Goal: Task Accomplishment & Management: Complete application form

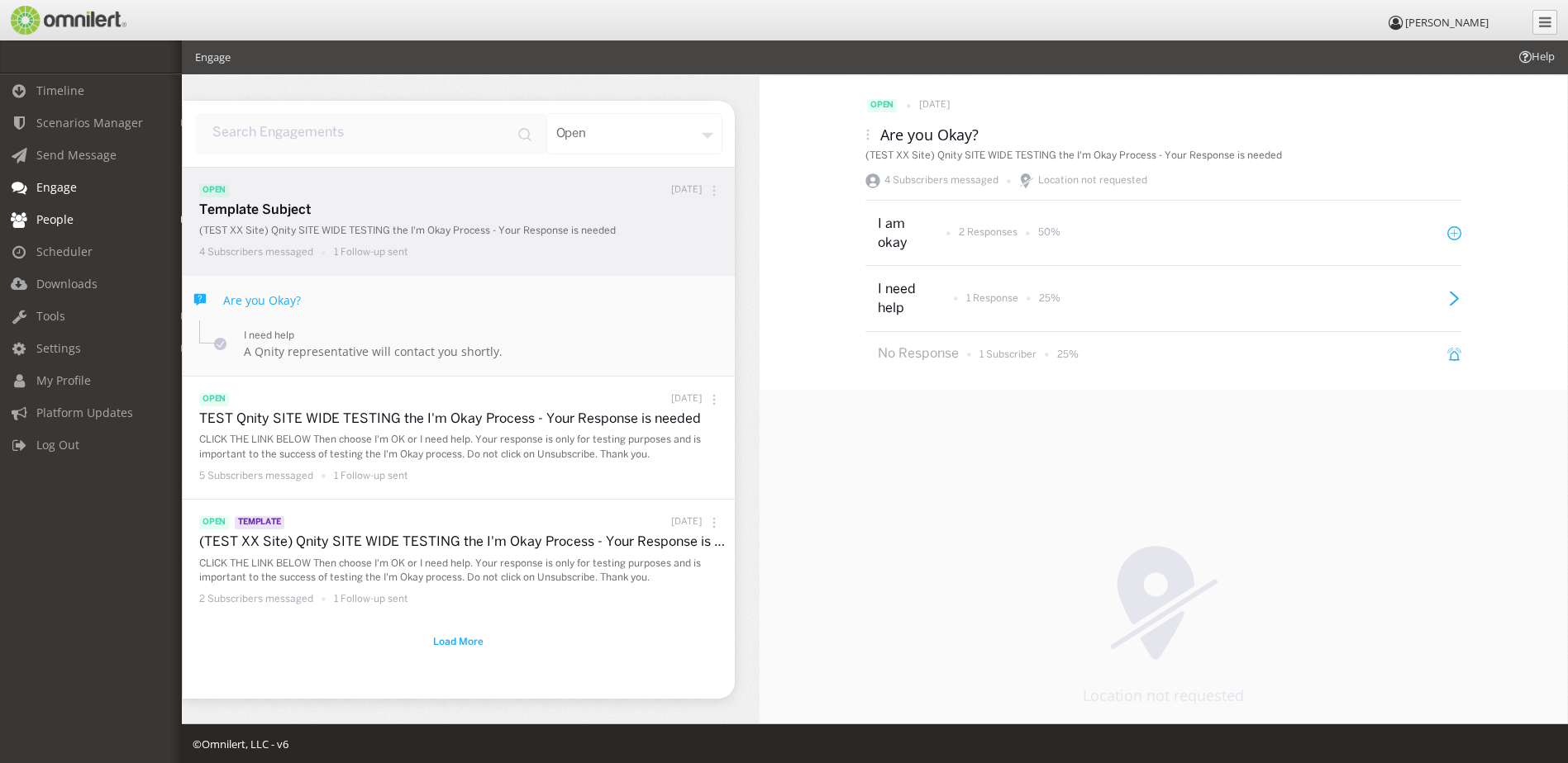
click at [90, 223] on link "People" at bounding box center [98, 219] width 197 height 32
click at [74, 286] on link "Groups" at bounding box center [98, 283] width 197 height 28
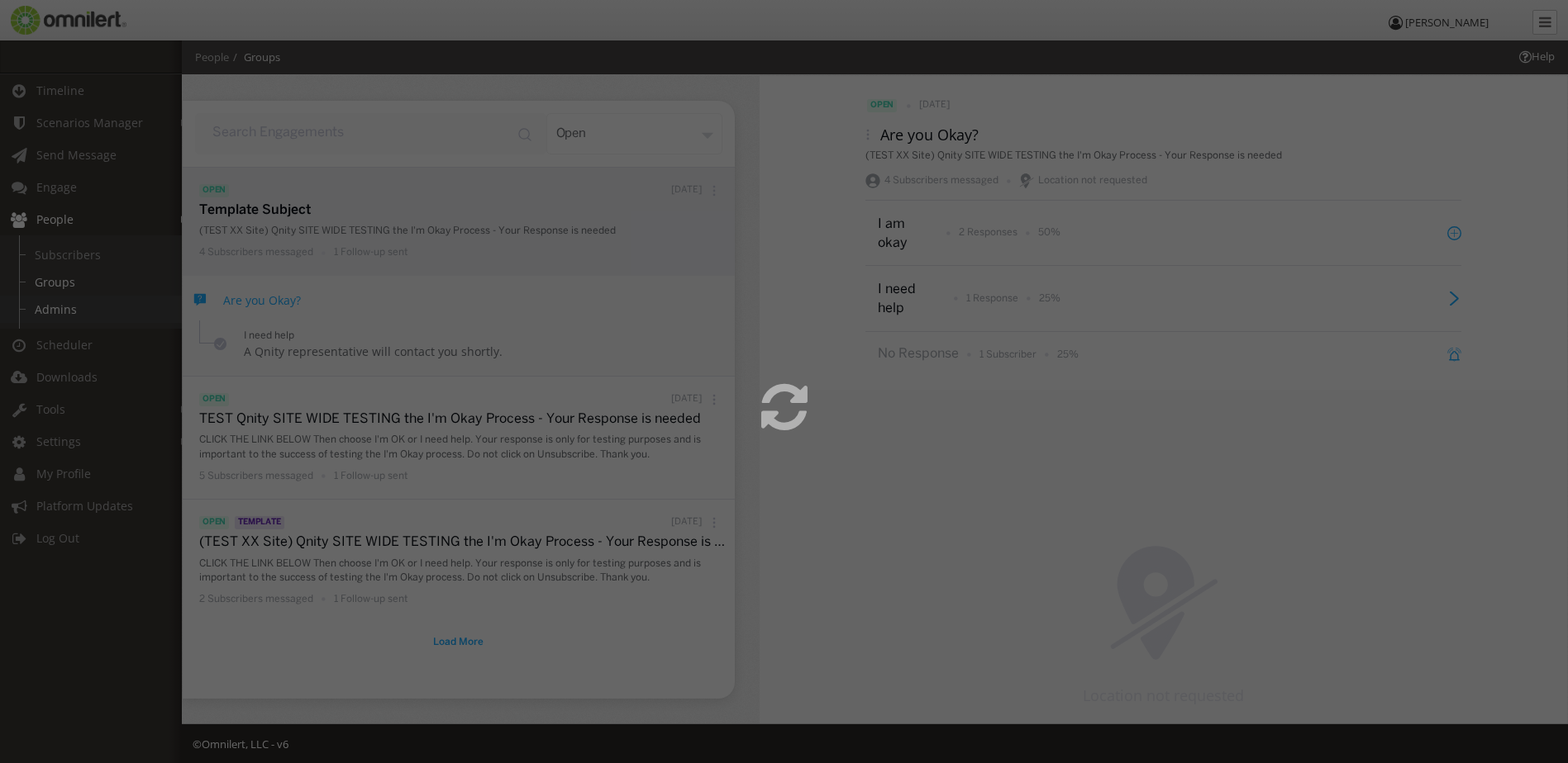
select select
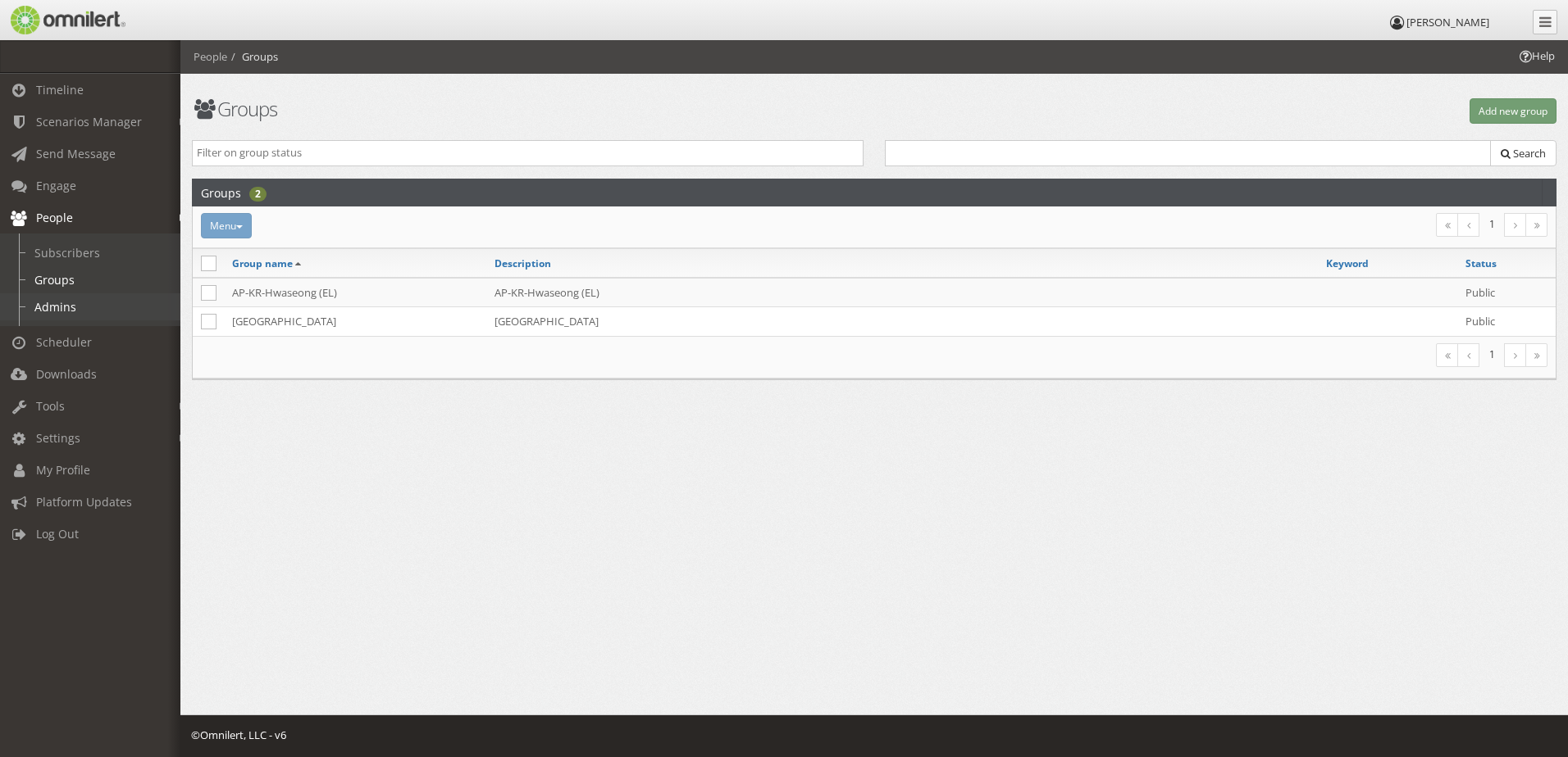
click at [66, 307] on link "Admins" at bounding box center [98, 307] width 195 height 27
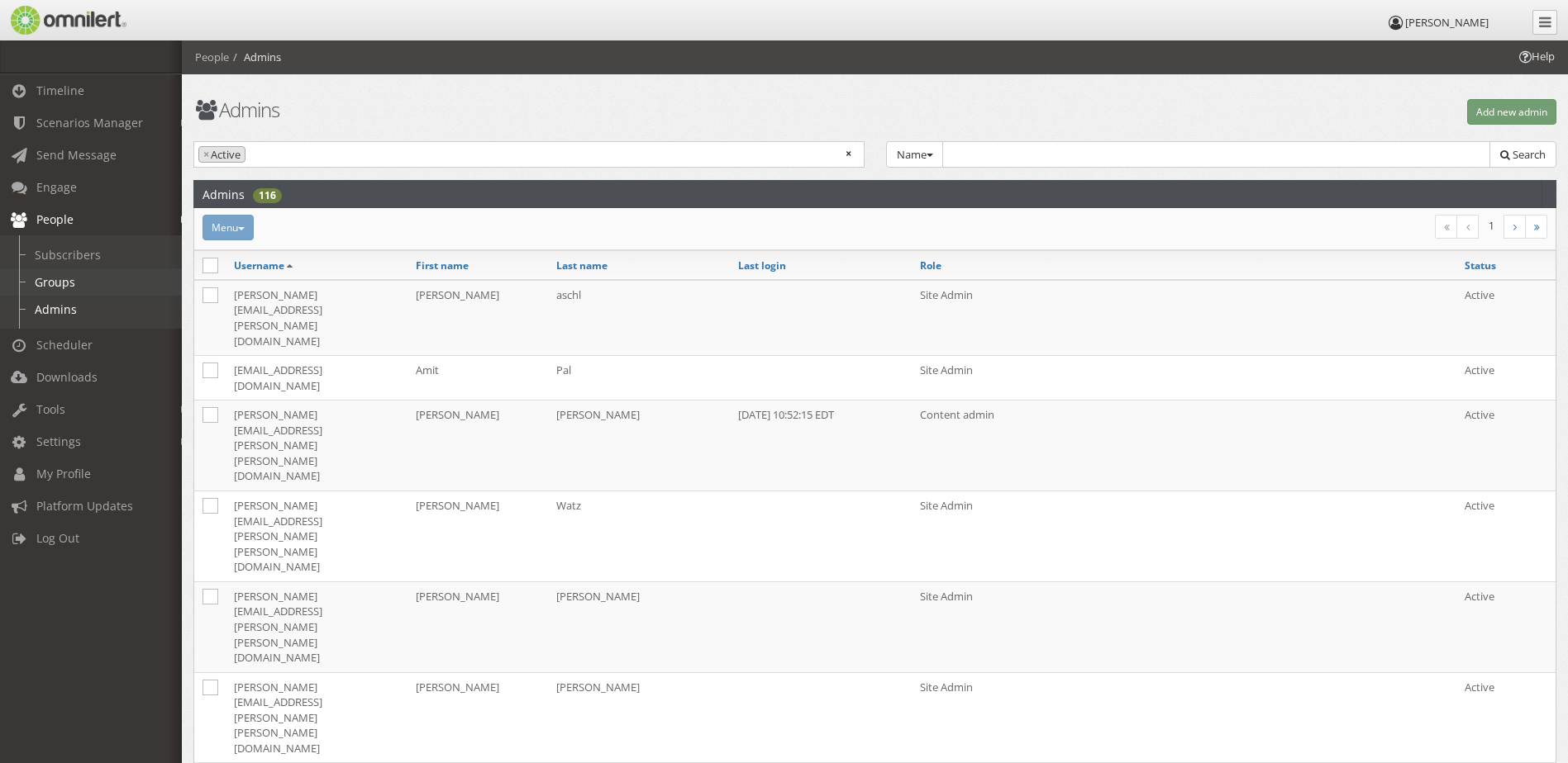
click at [66, 285] on link "Groups" at bounding box center [98, 283] width 197 height 28
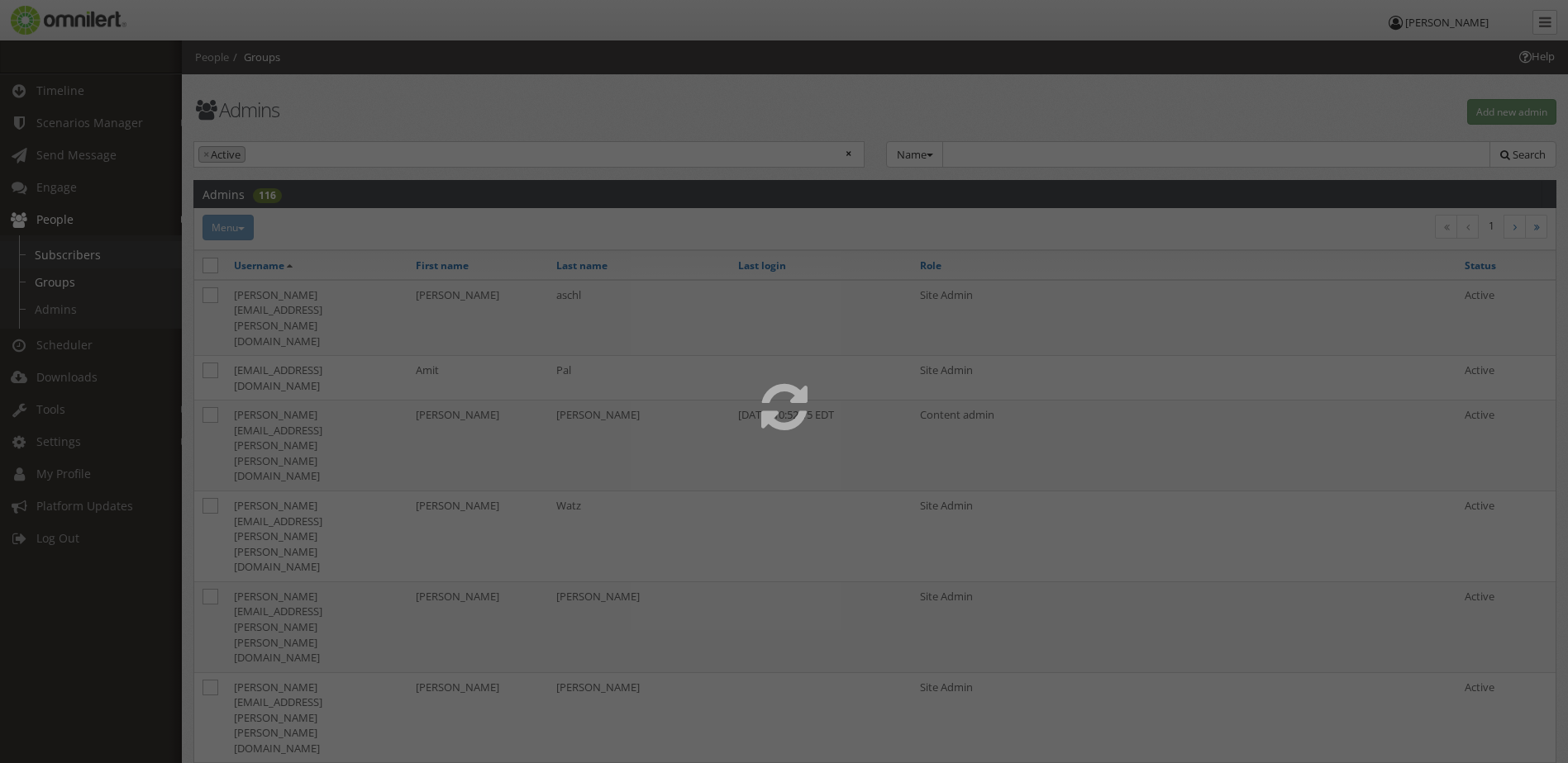
select select
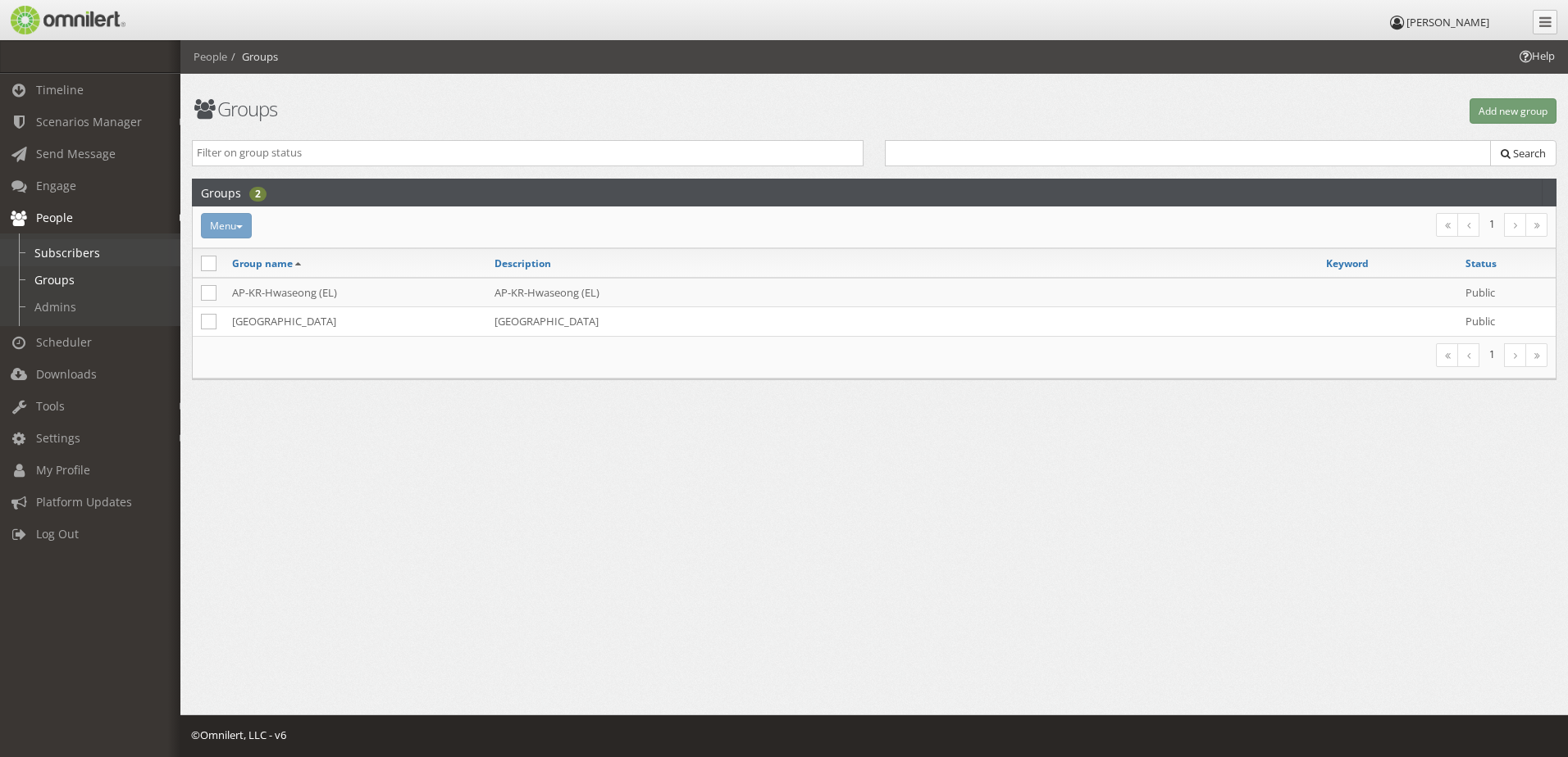
click at [64, 257] on link "Subscribers" at bounding box center [98, 253] width 195 height 27
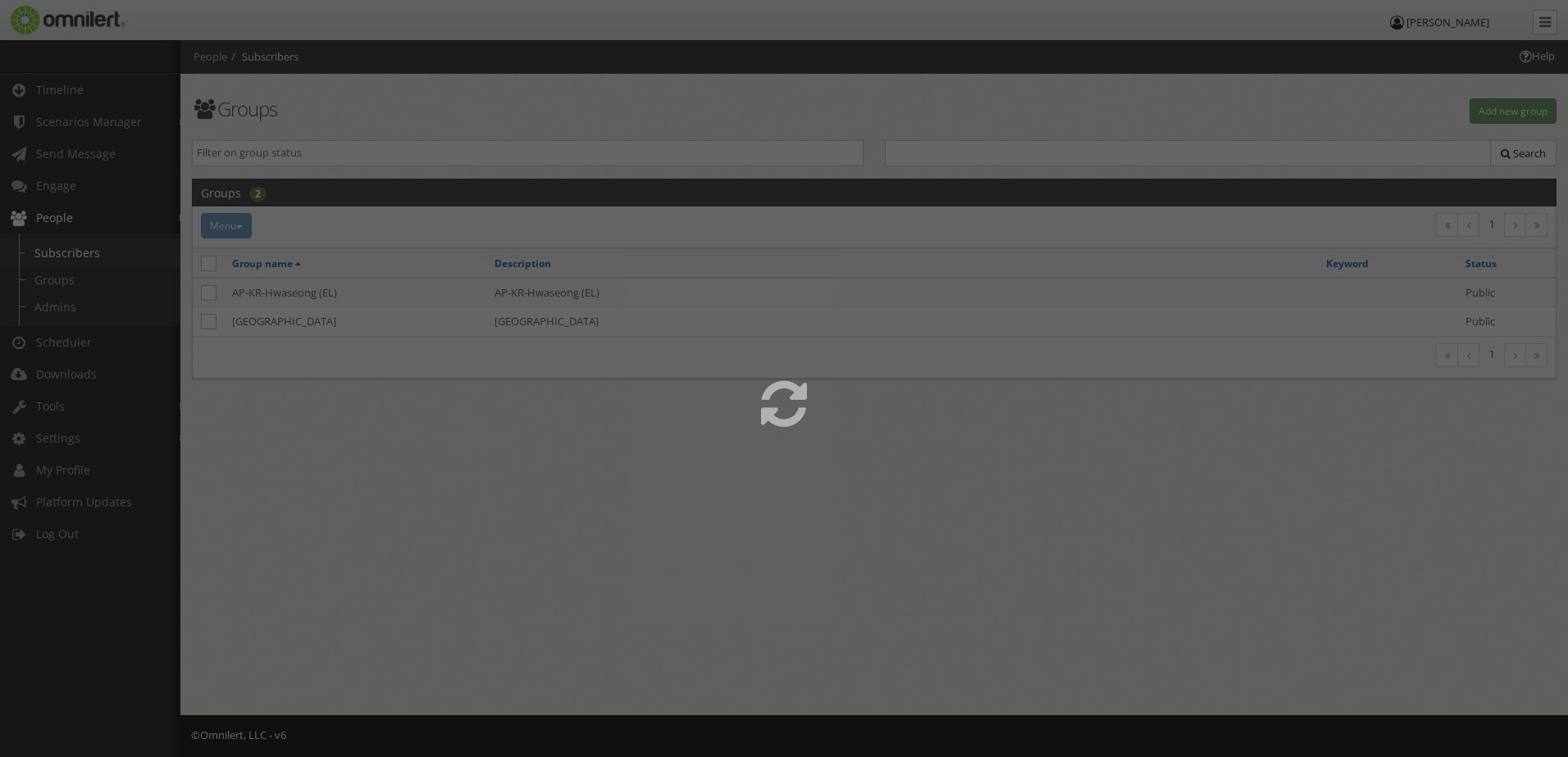
select select
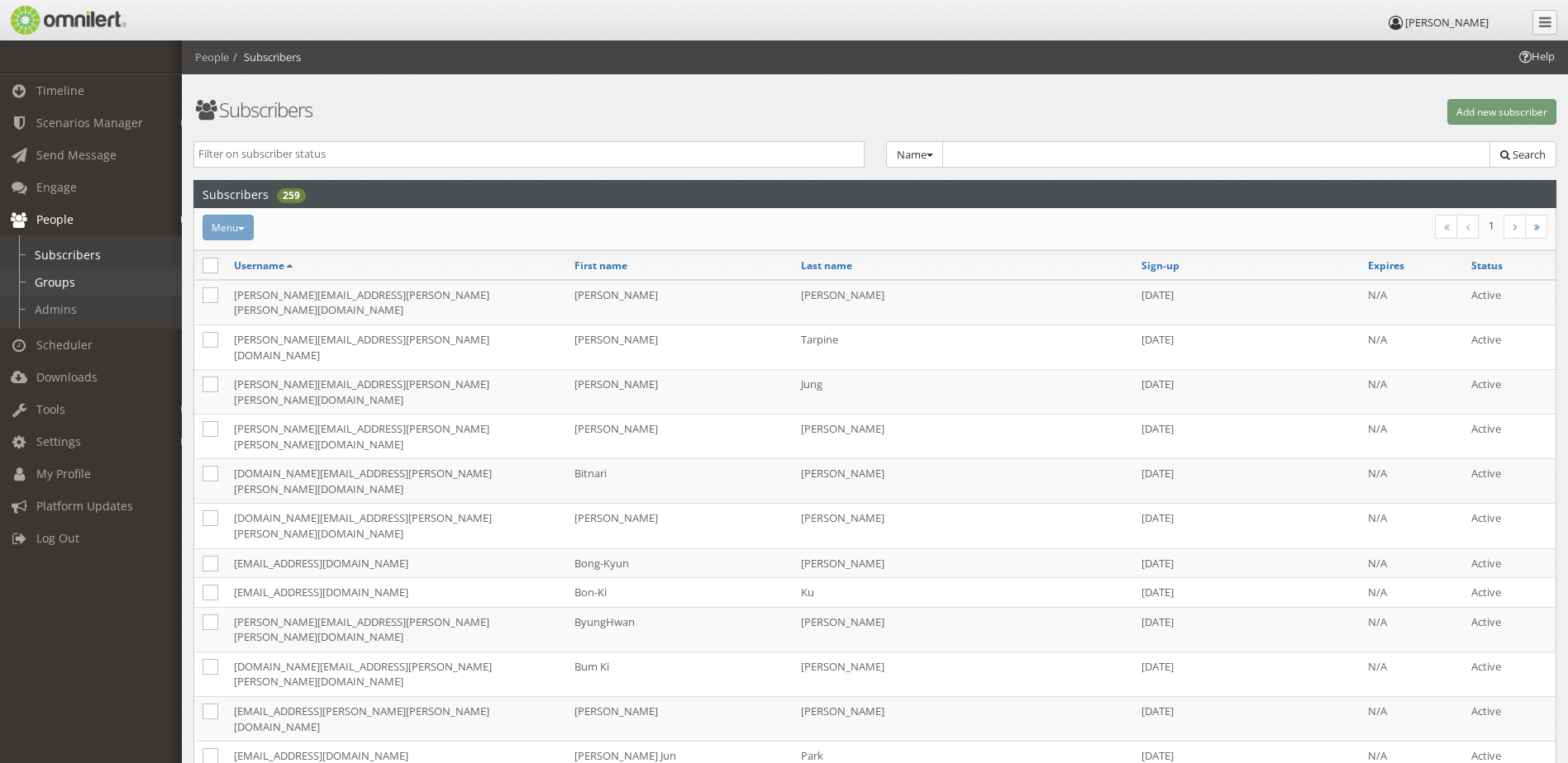
click at [60, 284] on link "Groups" at bounding box center [98, 283] width 197 height 28
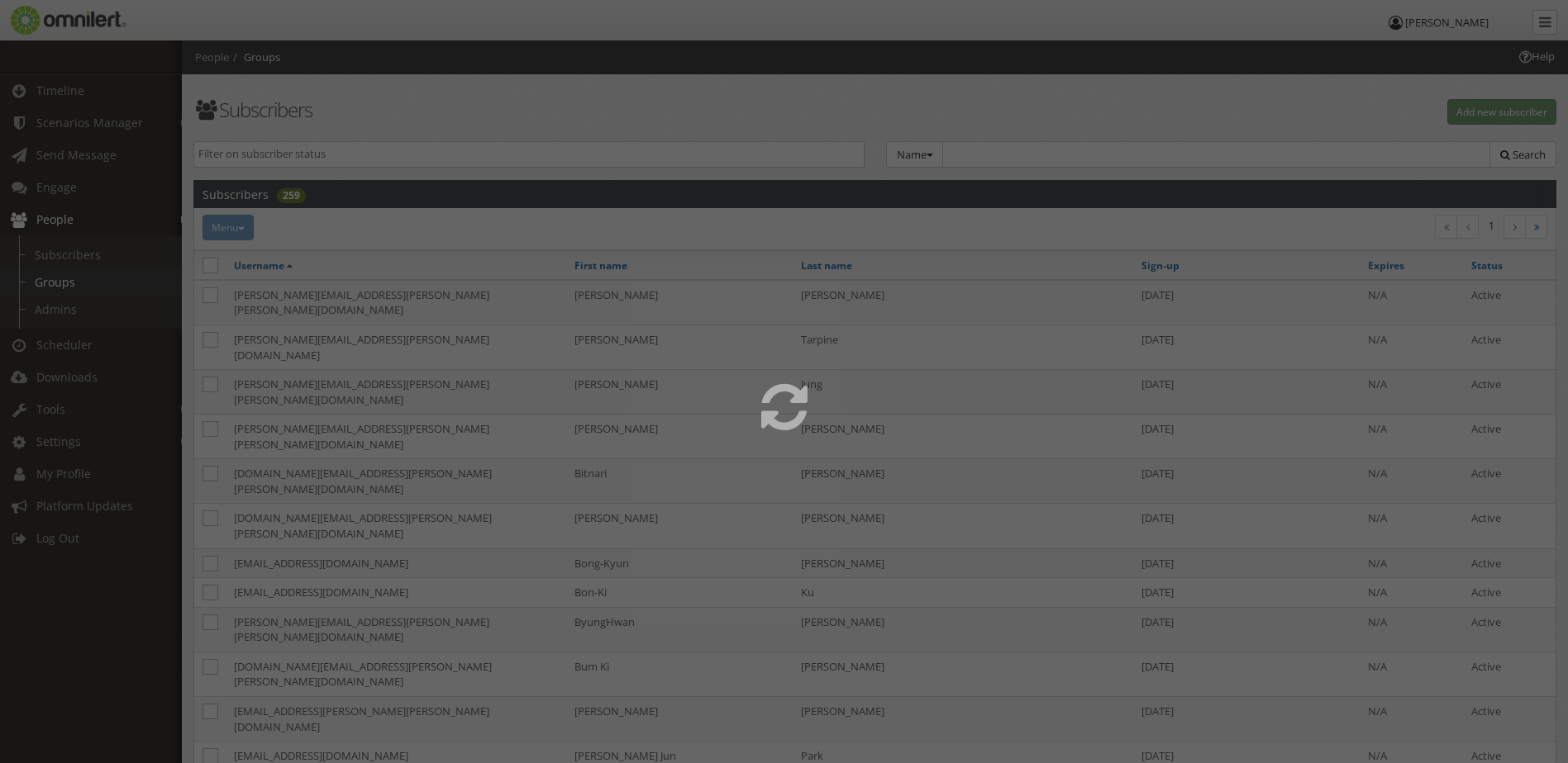
select select
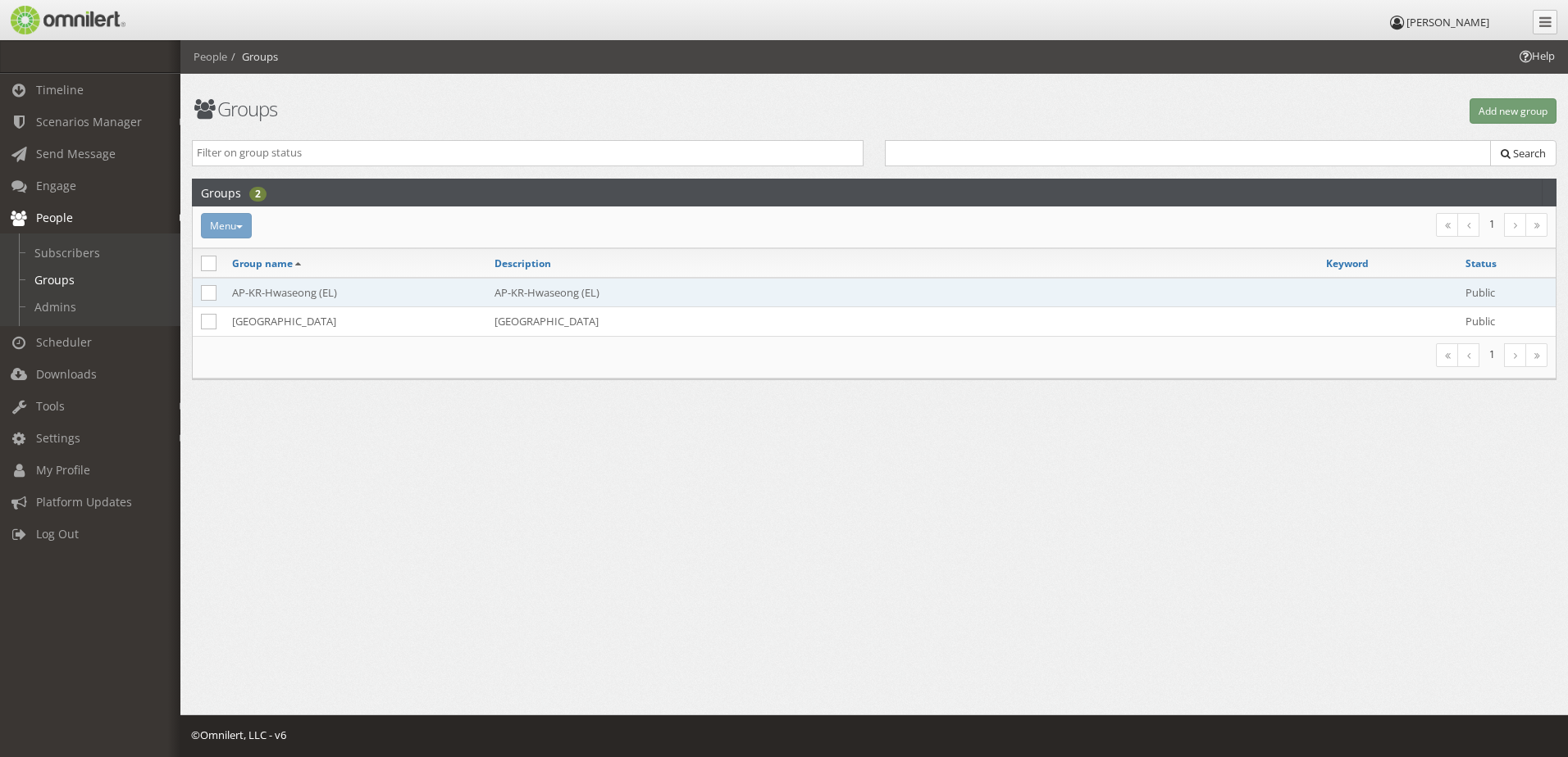
click at [338, 298] on td "AP-KR-Hwaseong (EL)" at bounding box center [355, 293] width 263 height 29
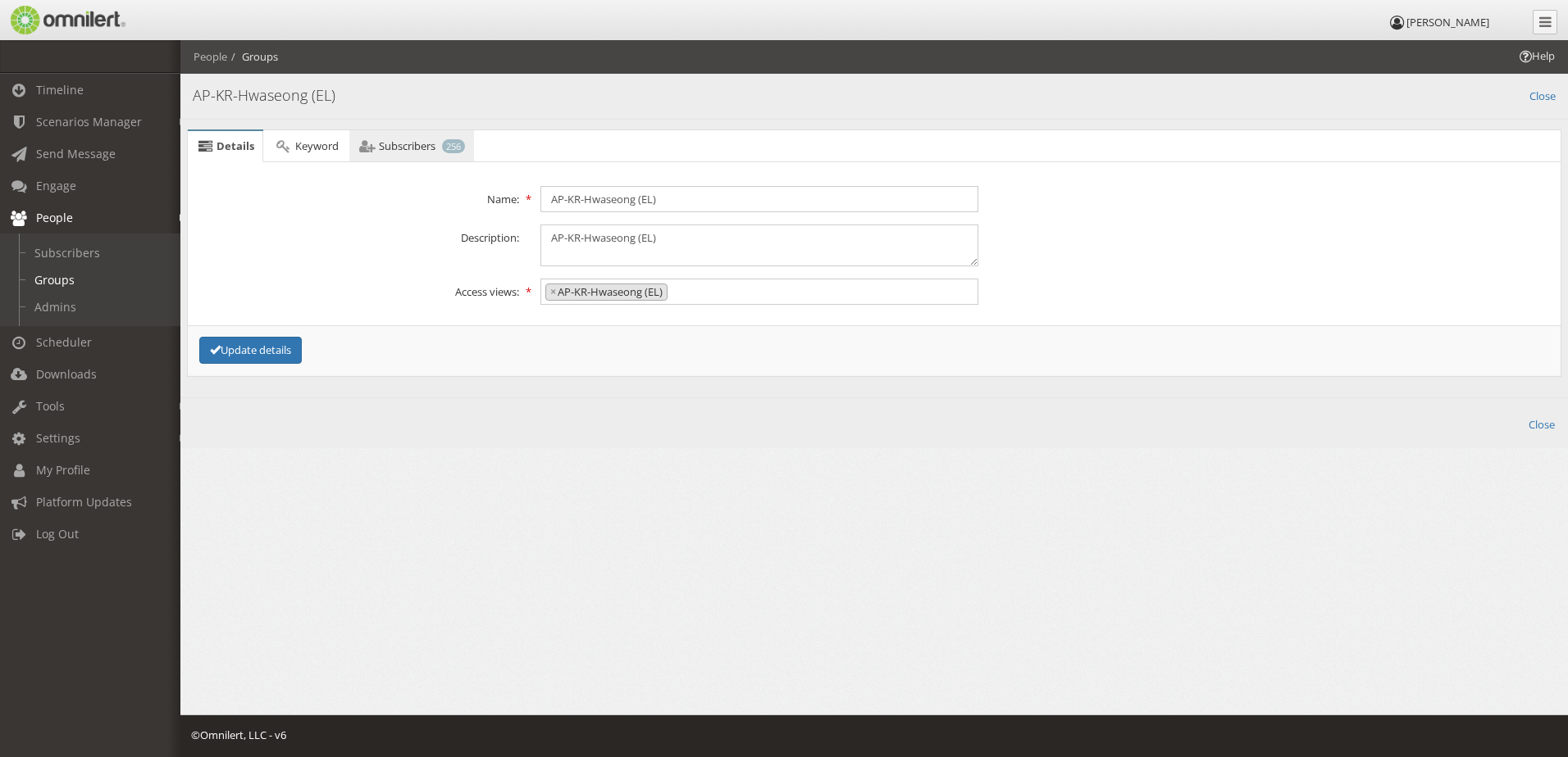
click at [400, 143] on span "Subscribers" at bounding box center [407, 146] width 57 height 15
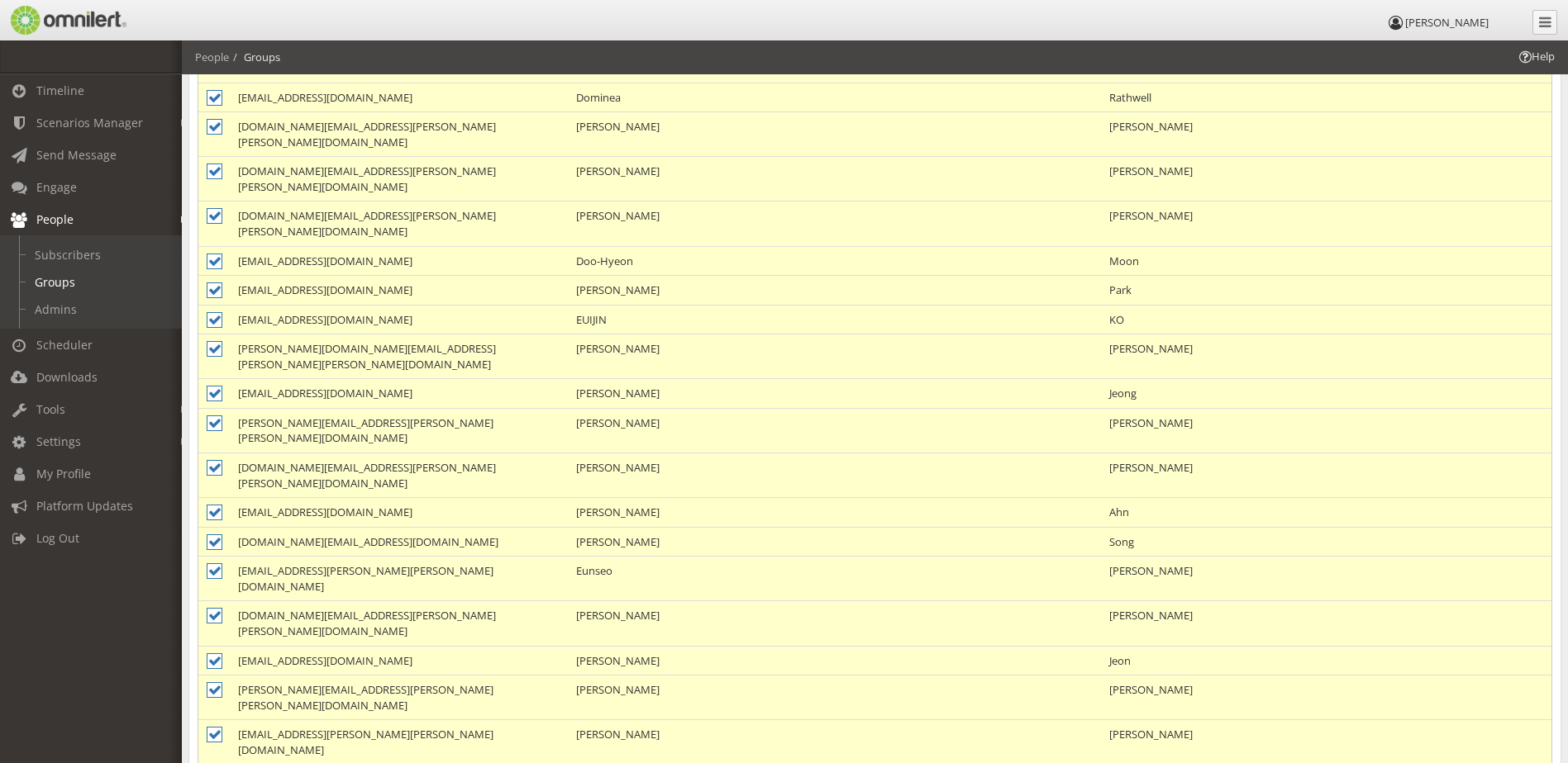
scroll to position [1240, 0]
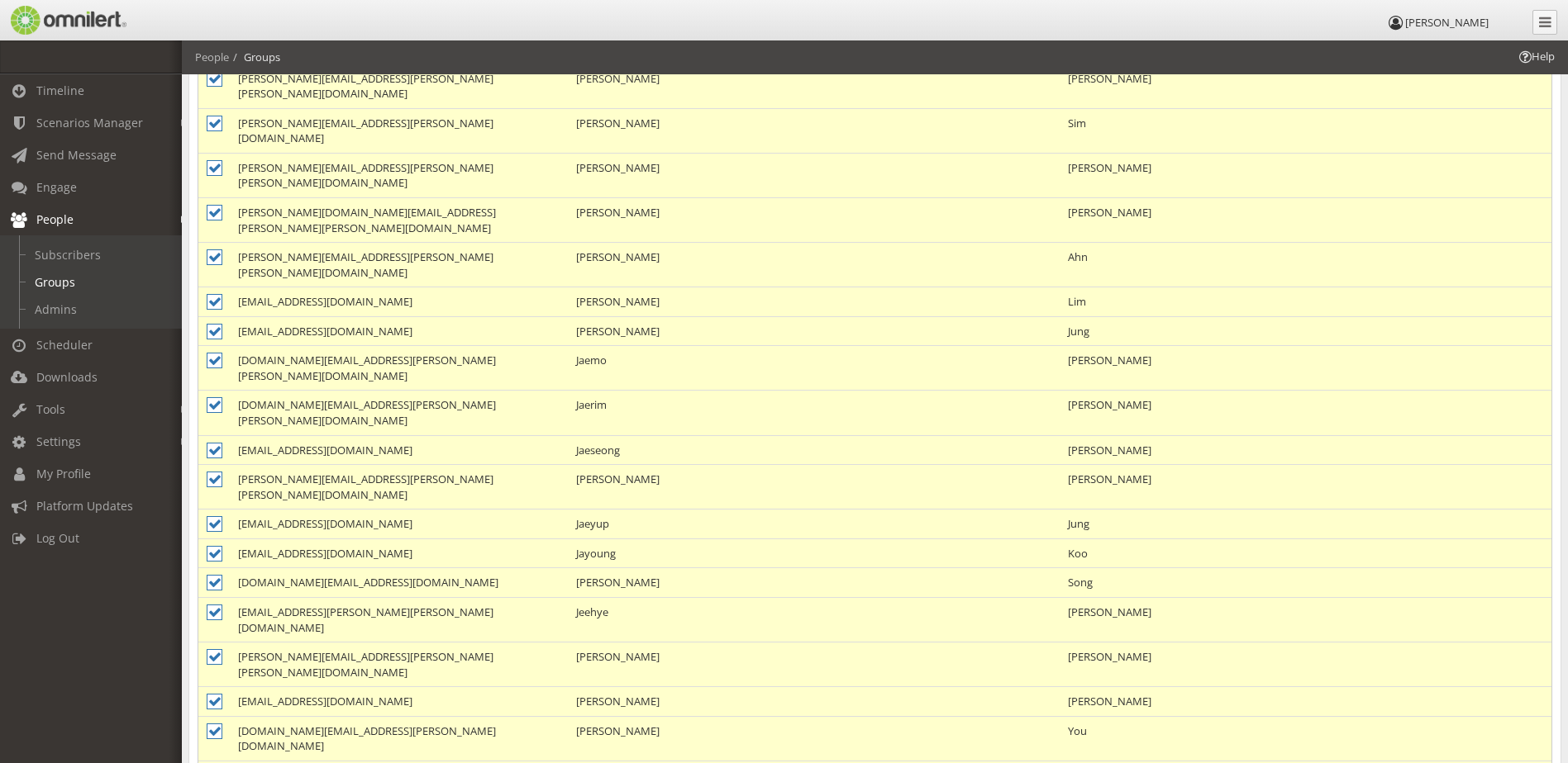
scroll to position [1291, 0]
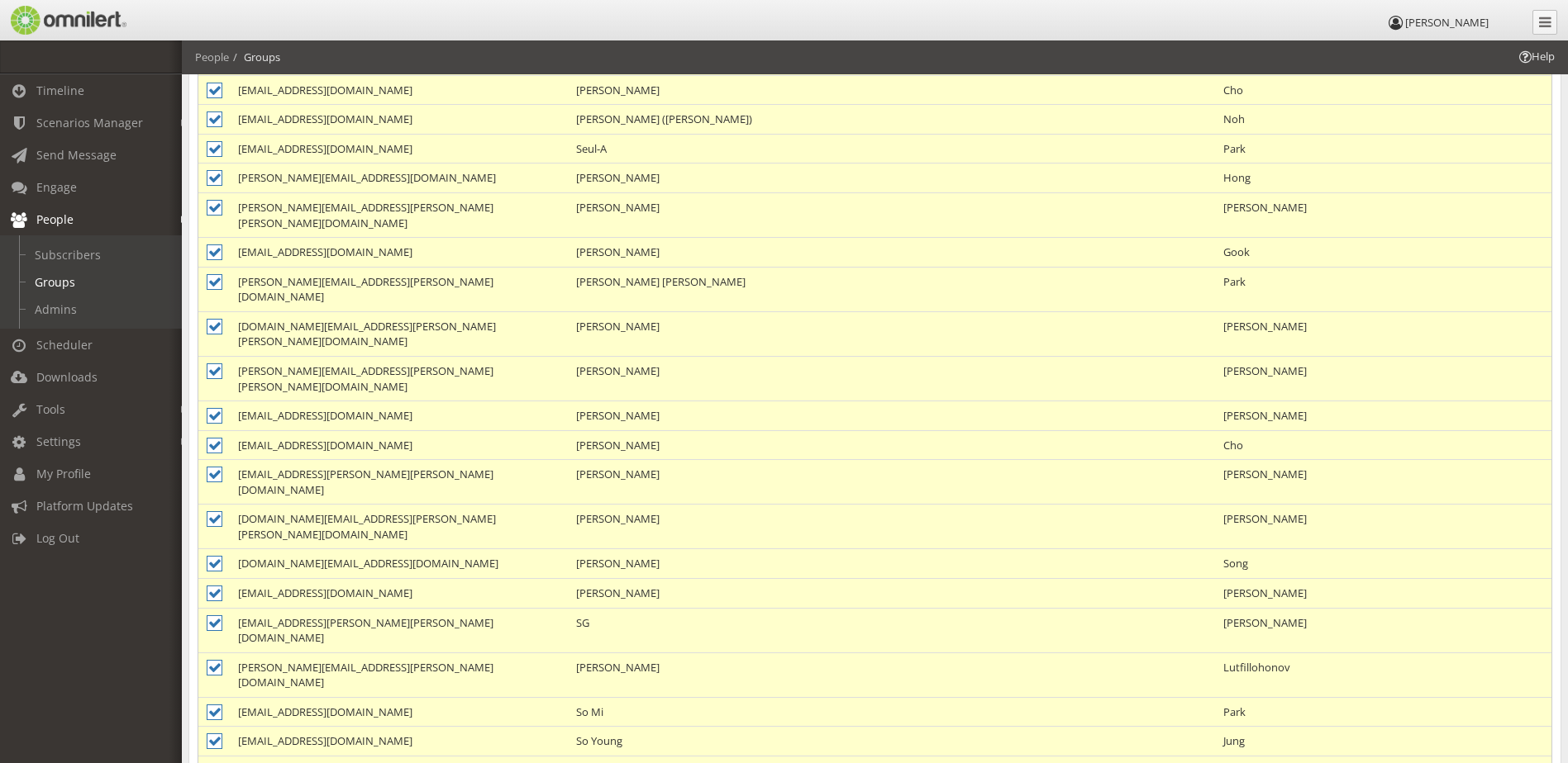
scroll to position [1208, 0]
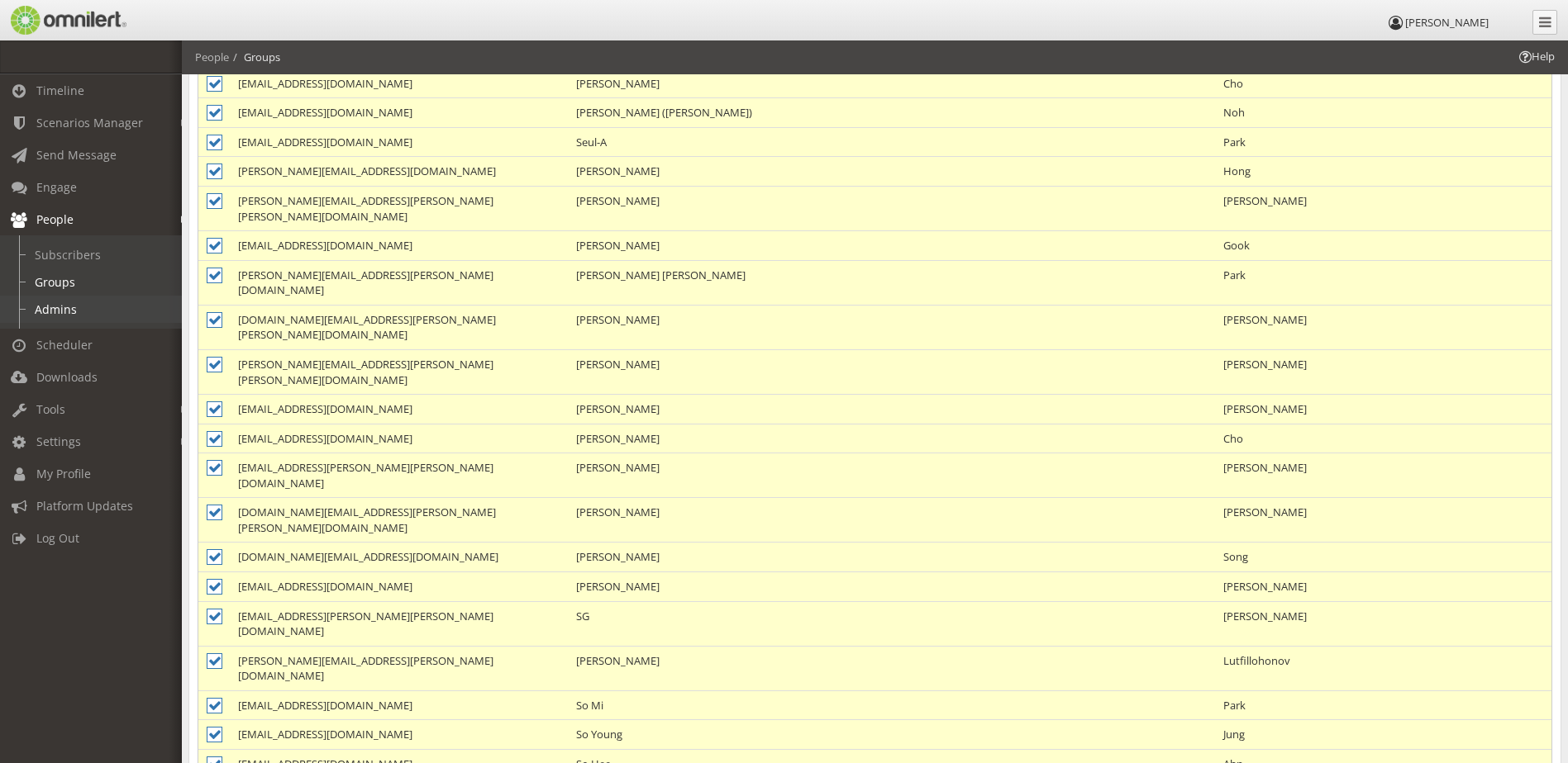
click at [79, 301] on link "Admins" at bounding box center [98, 309] width 197 height 28
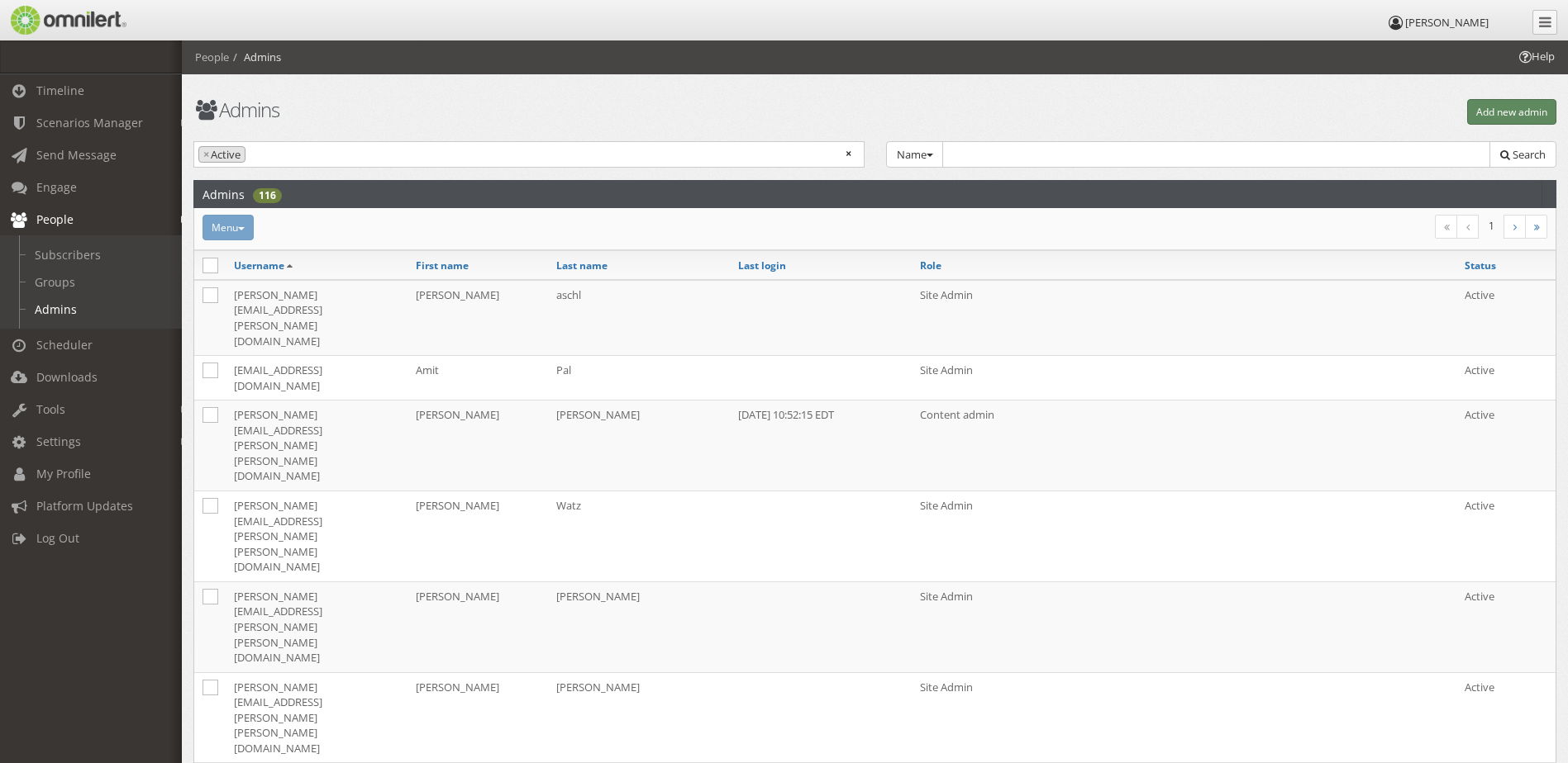
click at [1523, 100] on button "Add new admin" at bounding box center [1512, 112] width 90 height 26
select select
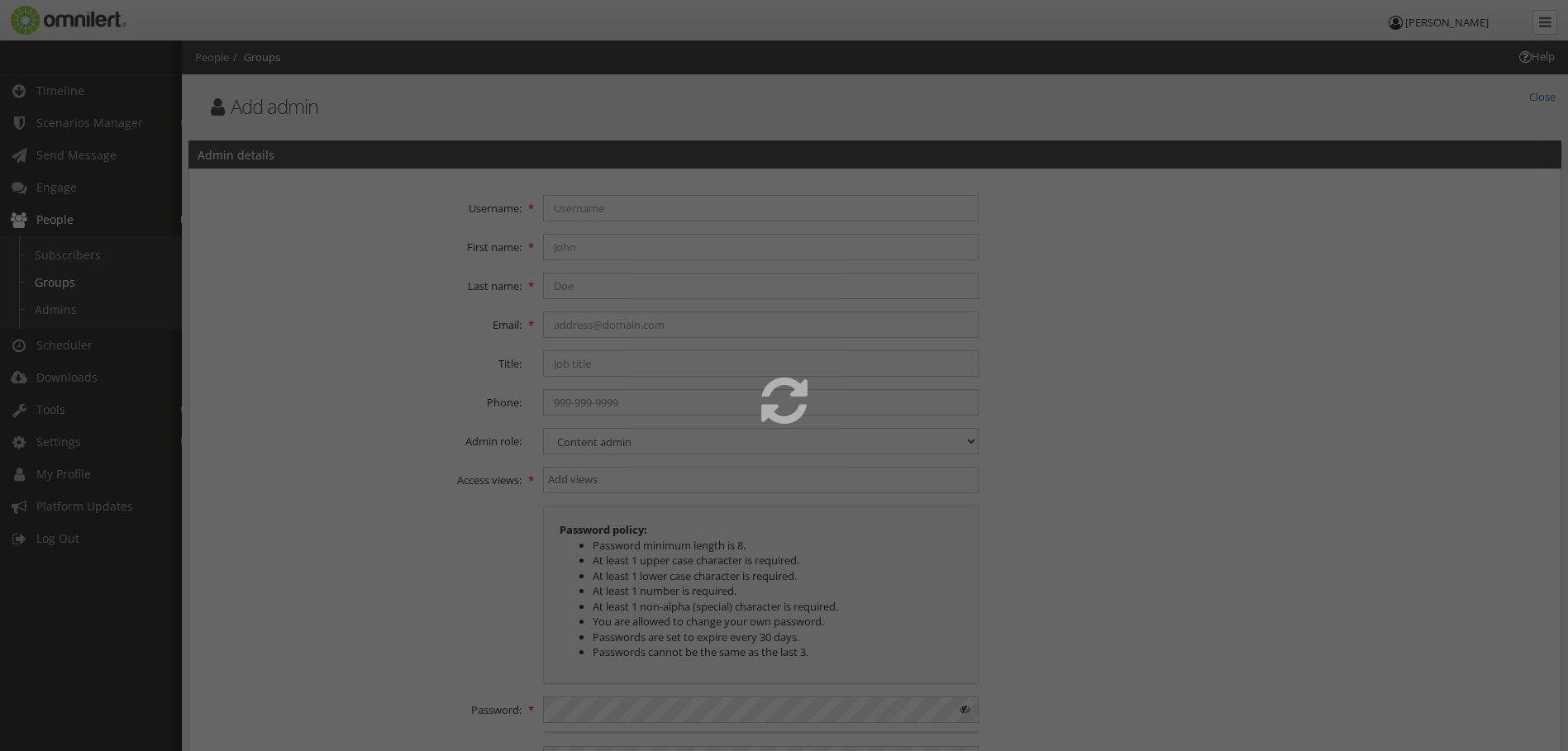
select select
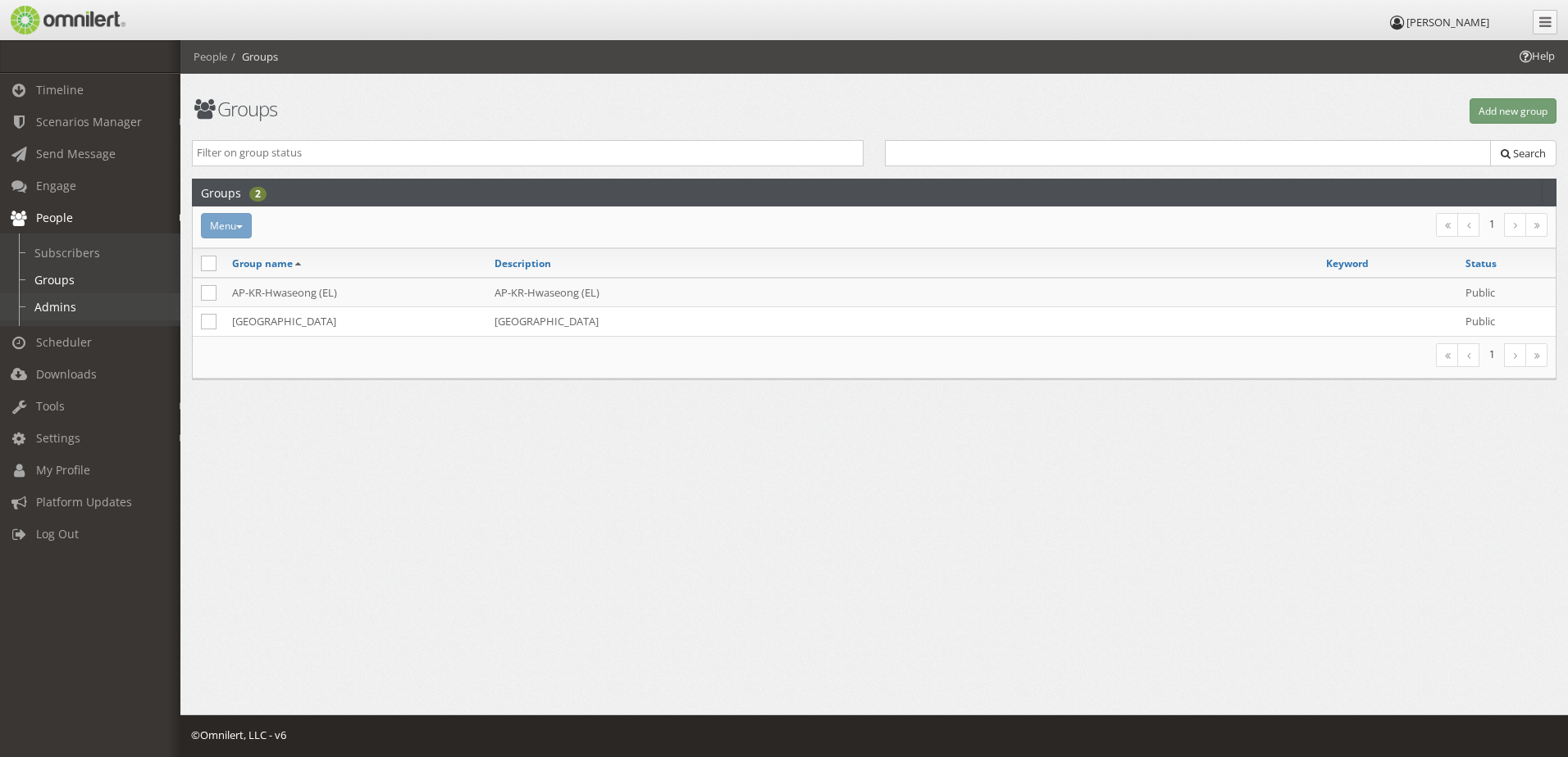
click at [66, 315] on link "Admins" at bounding box center [98, 307] width 195 height 27
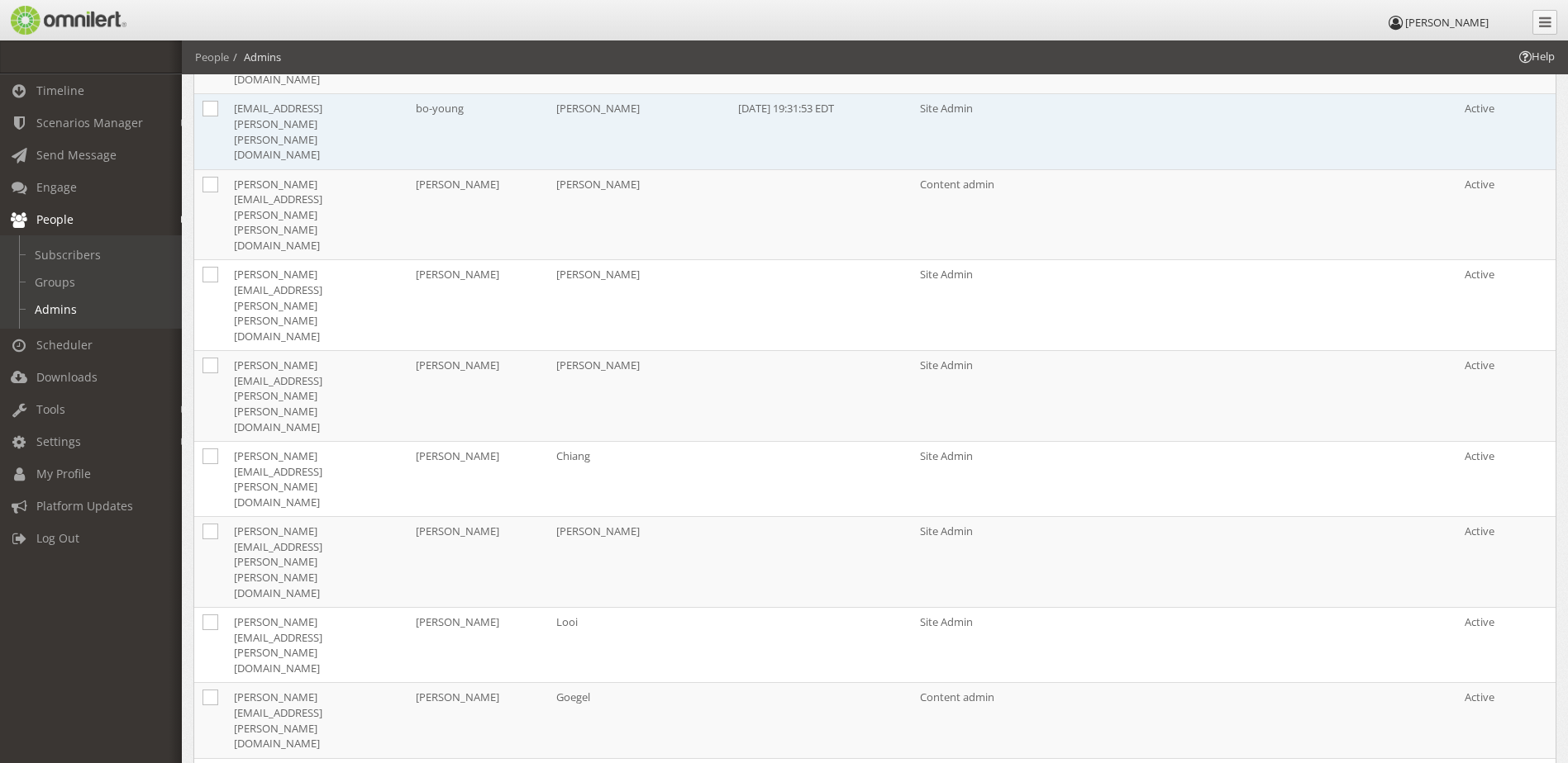
scroll to position [1107, 0]
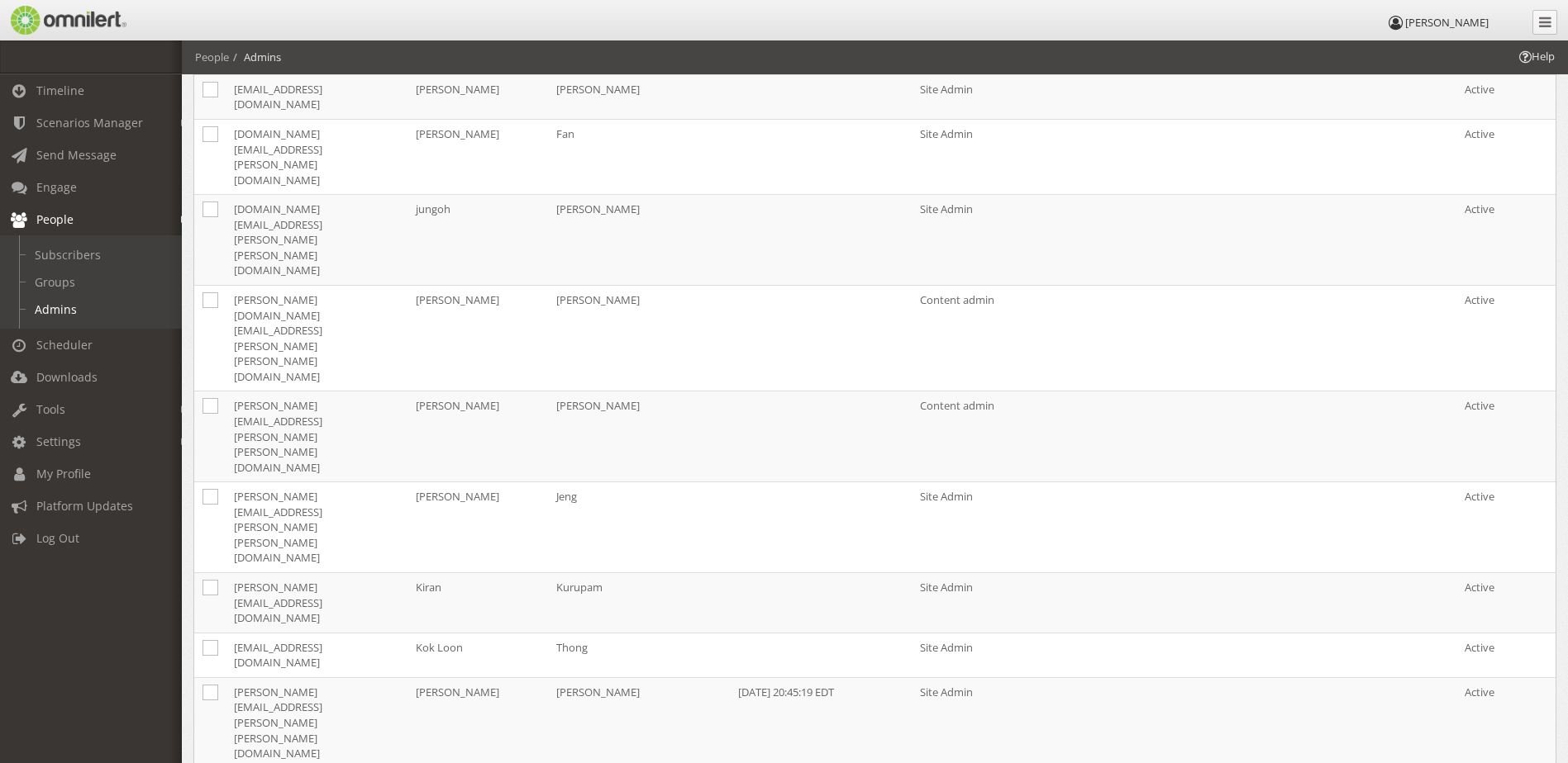
scroll to position [32, 0]
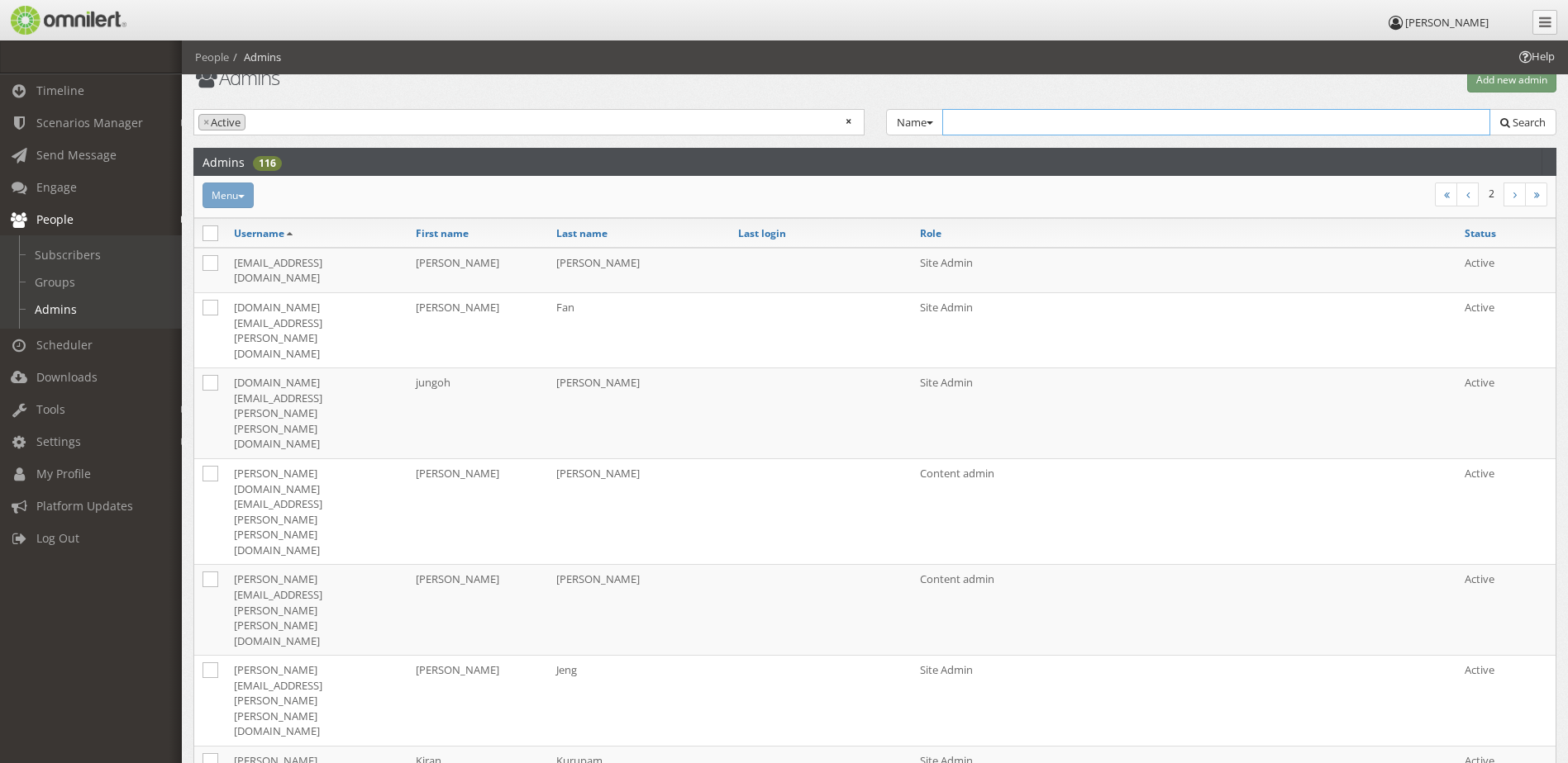
click at [1062, 117] on input "text" at bounding box center [1216, 122] width 549 height 27
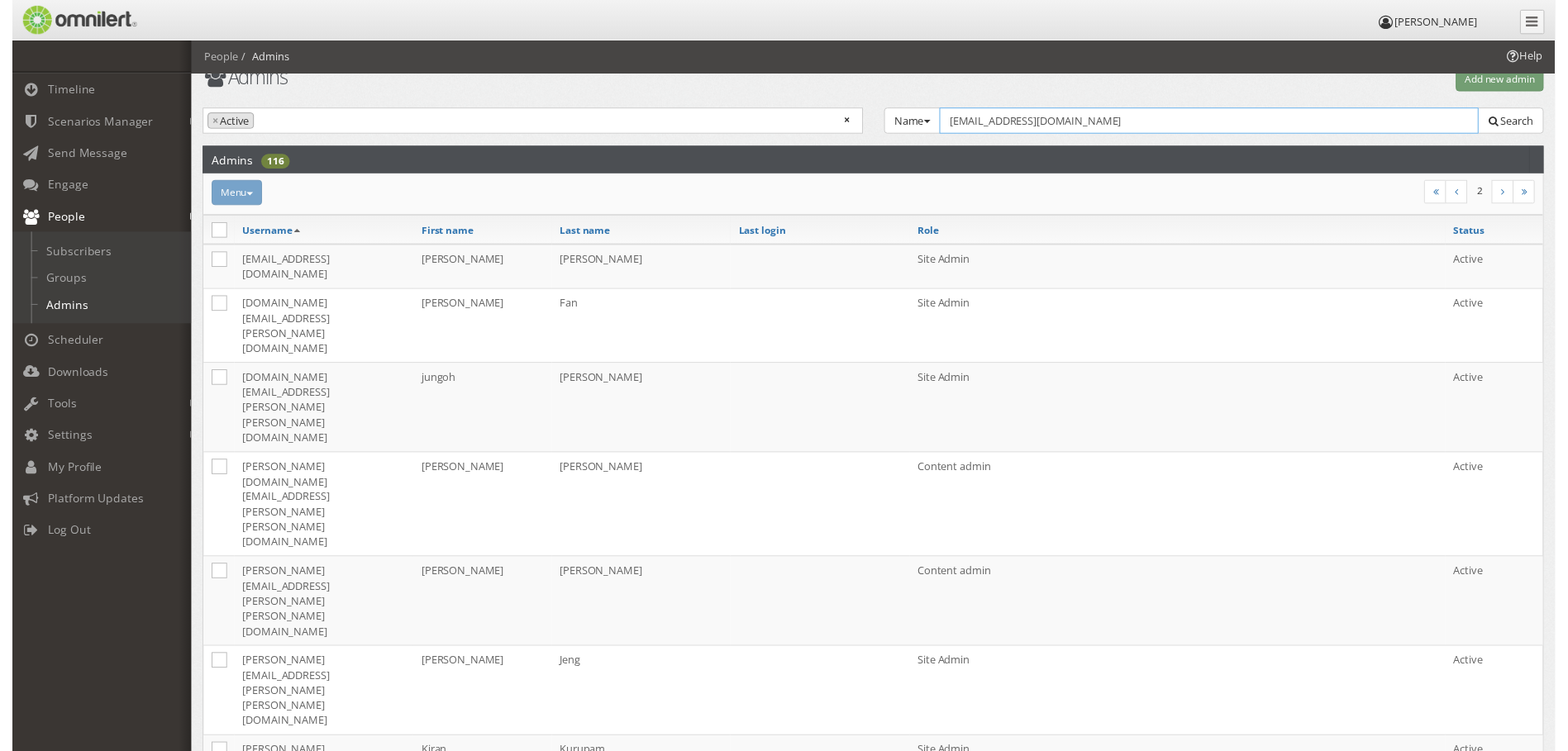
scroll to position [0, 0]
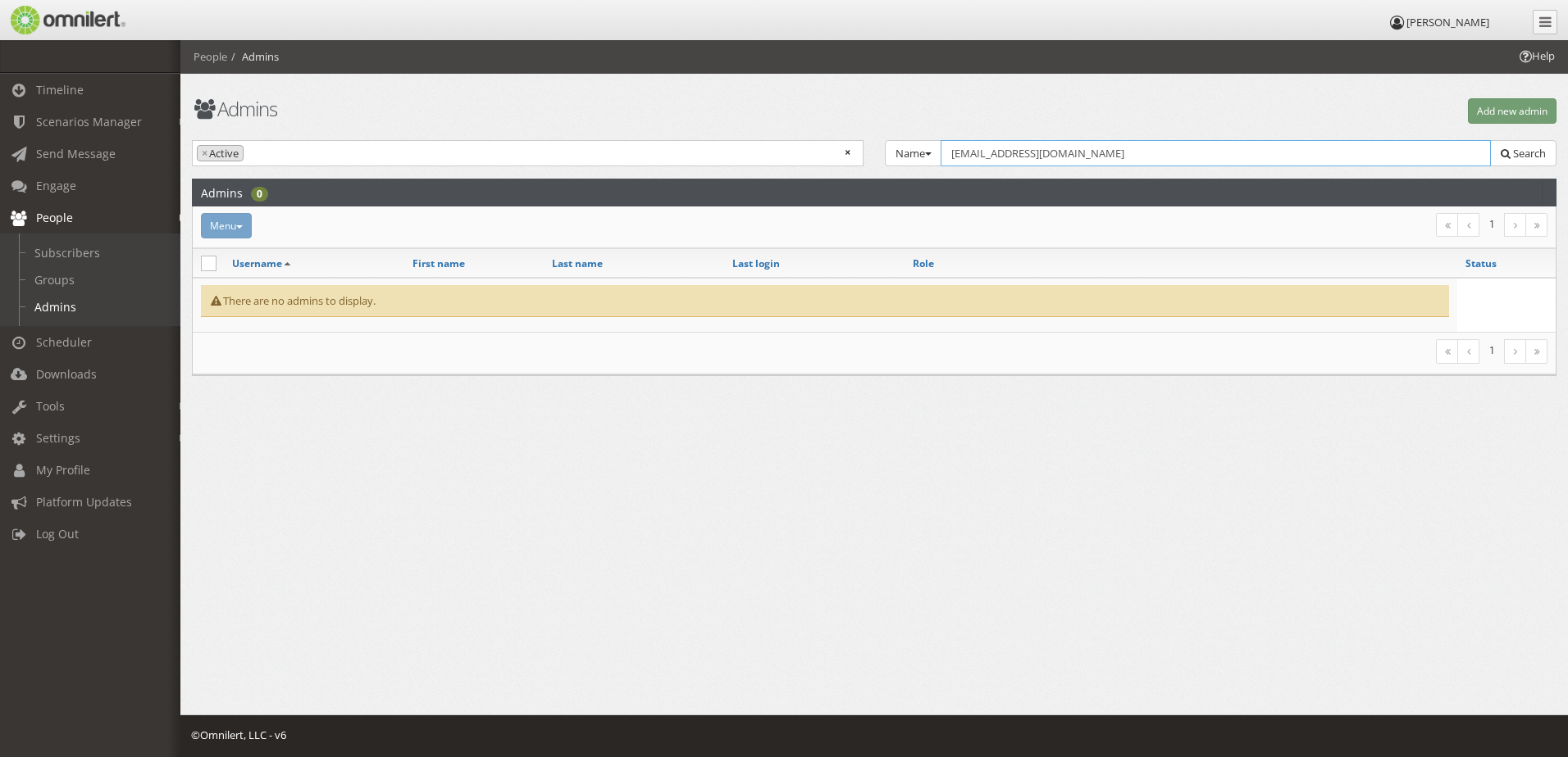
click at [1079, 146] on input "[EMAIL_ADDRESS][DOMAIN_NAME]" at bounding box center [1215, 153] width 550 height 26
drag, startPoint x: 1114, startPoint y: 156, endPoint x: 914, endPoint y: 168, distance: 200.4
click at [914, 168] on div "Active Inactive × × Active Name Group Name Select group... AP-KR-Hwaseong ([GEO…" at bounding box center [873, 160] width 1385 height 39
type input "[EMAIL_ADDRESS][DOMAIN_NAME]"
click at [1526, 112] on button "Add new admin" at bounding box center [1511, 111] width 89 height 25
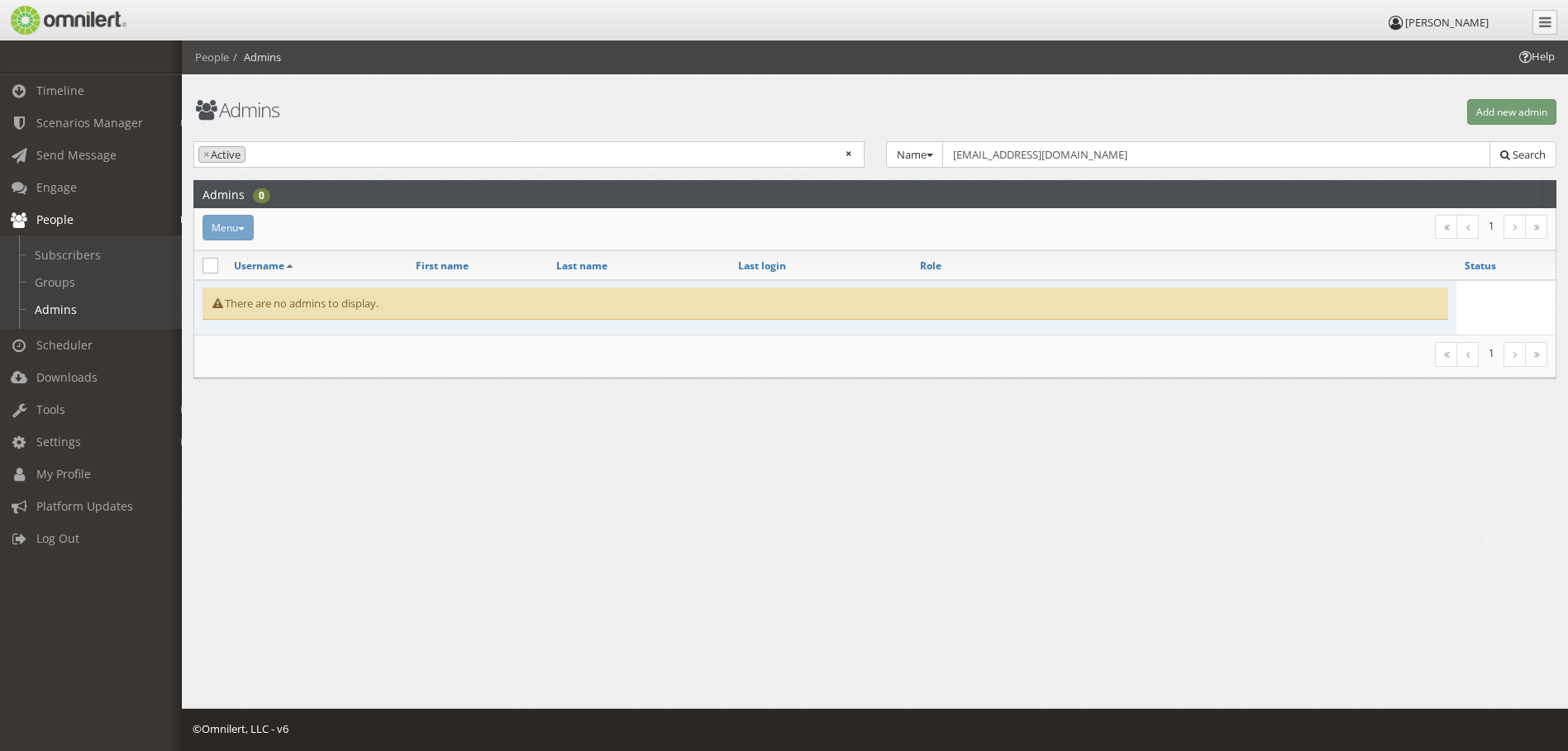
select select
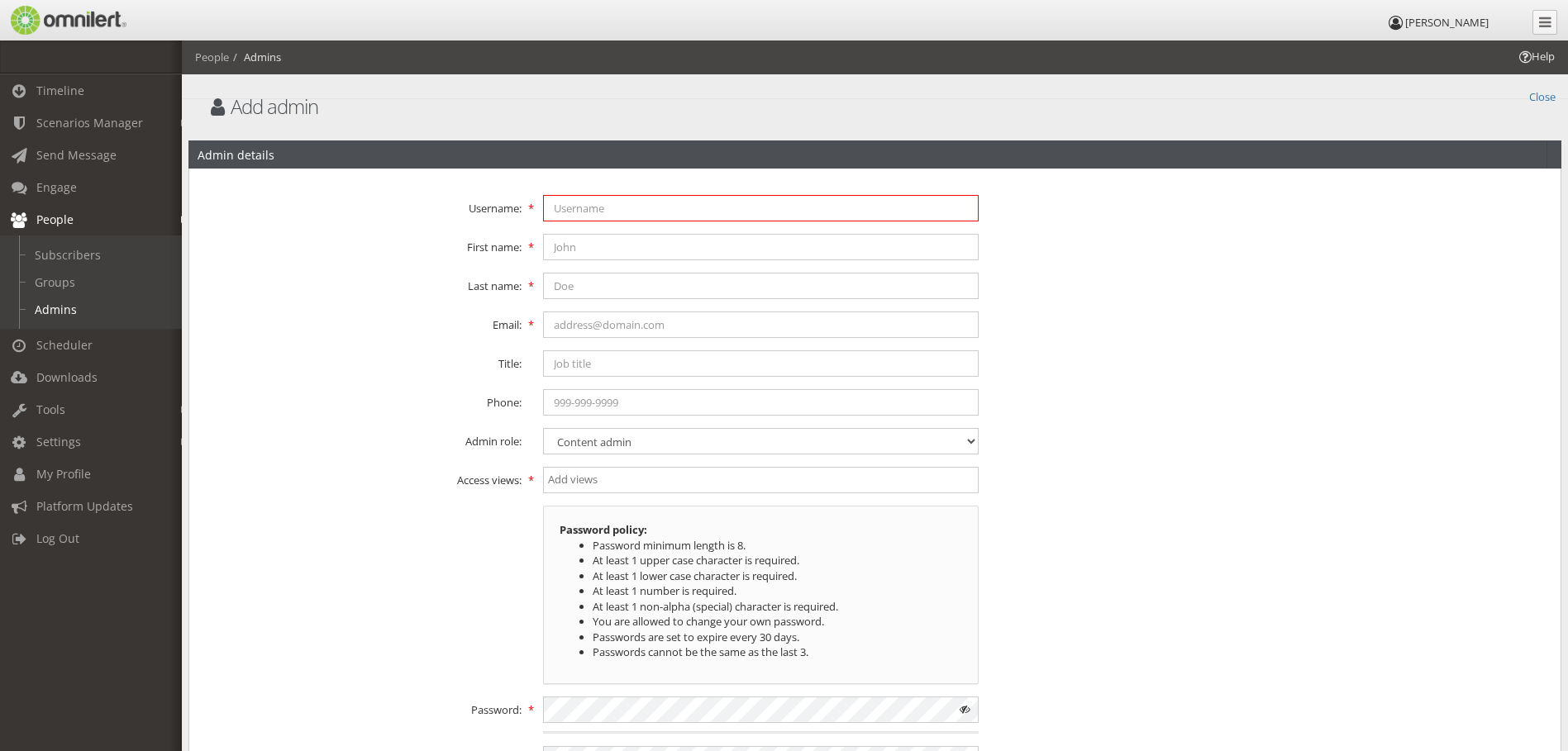
click at [607, 208] on input "text" at bounding box center [760, 208] width 435 height 27
paste input "[EMAIL_ADDRESS][DOMAIN_NAME]"
type input "[EMAIL_ADDRESS][DOMAIN_NAME]"
click at [587, 252] on input "text" at bounding box center [760, 247] width 435 height 27
type input "eunyi"
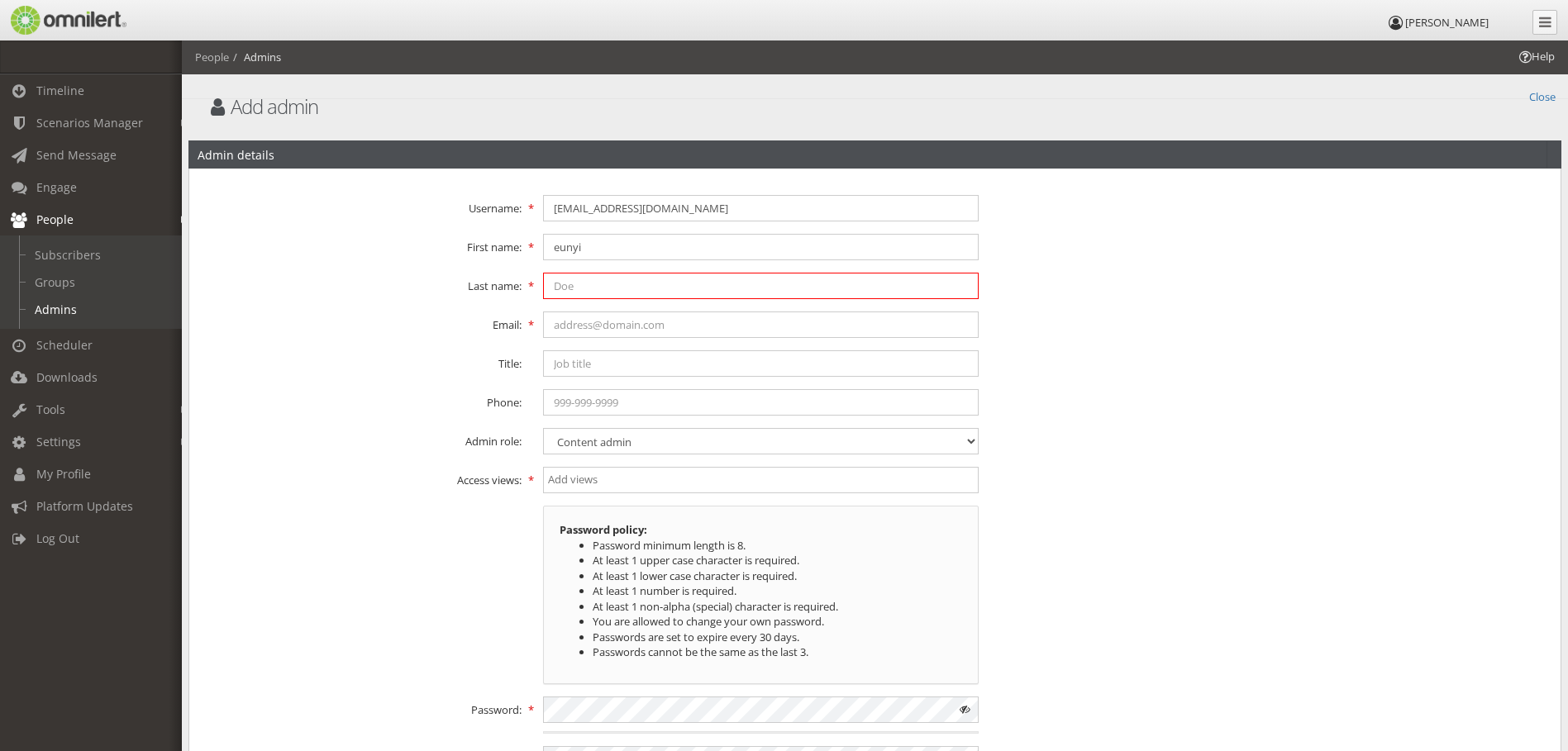
click at [585, 283] on input "text" at bounding box center [760, 285] width 435 height 27
type input "park"
click at [563, 330] on input "text" at bounding box center [760, 324] width 435 height 27
paste input "[EMAIL_ADDRESS][DOMAIN_NAME]"
type input "[EMAIL_ADDRESS][DOMAIN_NAME]"
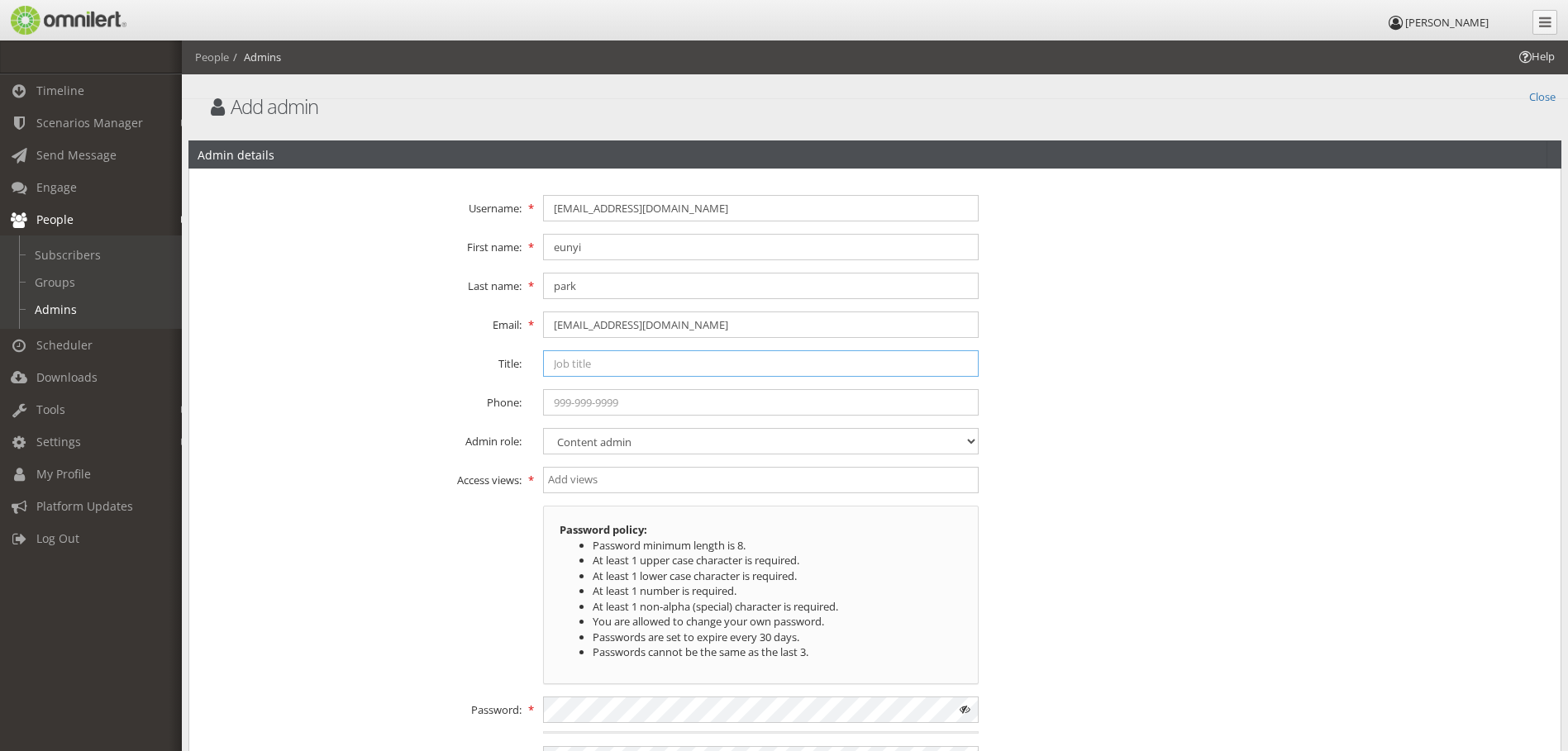
click at [584, 366] on input "text" at bounding box center [760, 363] width 435 height 27
type input "R"
type input "K"
type input "Receptionist"
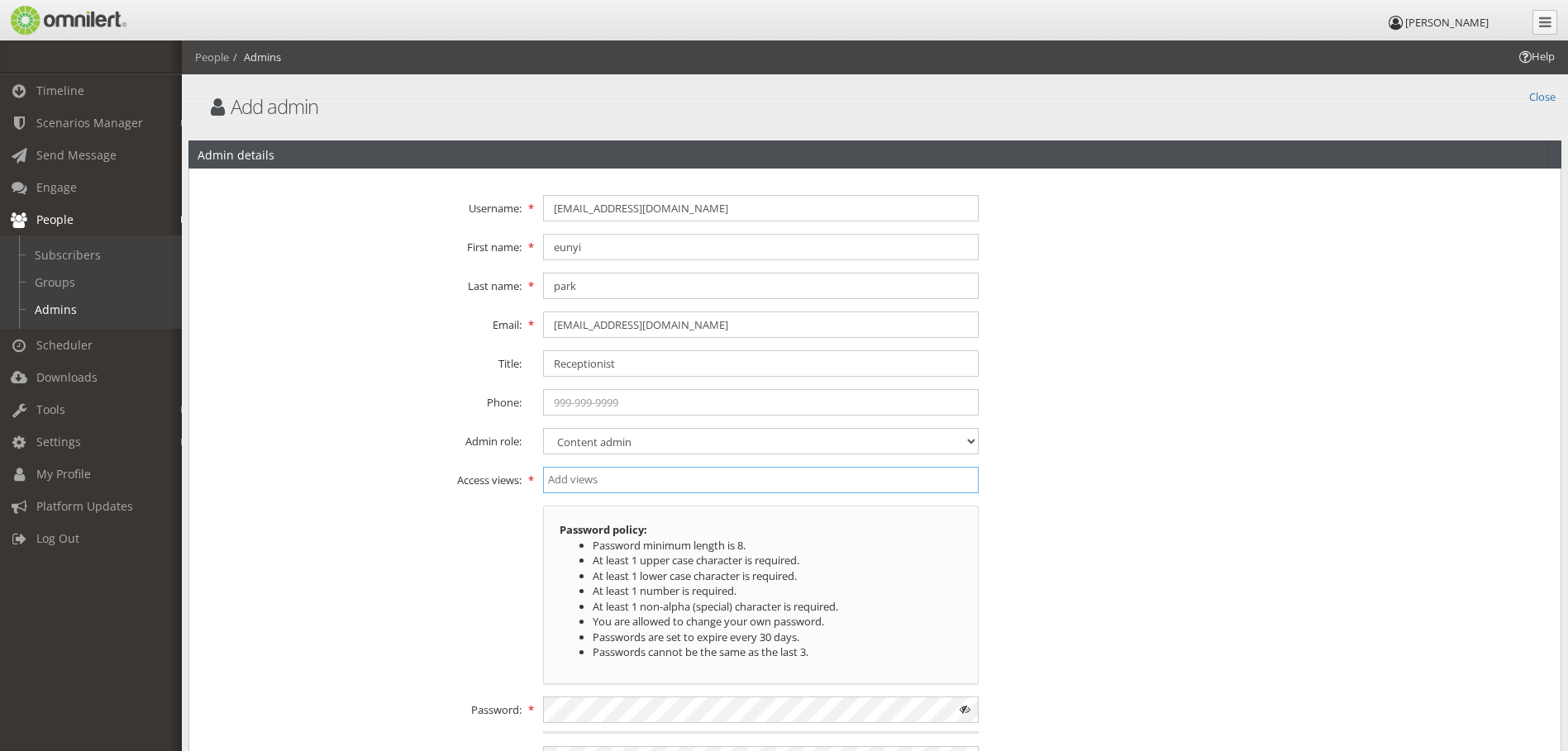
click at [609, 477] on input "search" at bounding box center [760, 479] width 425 height 16
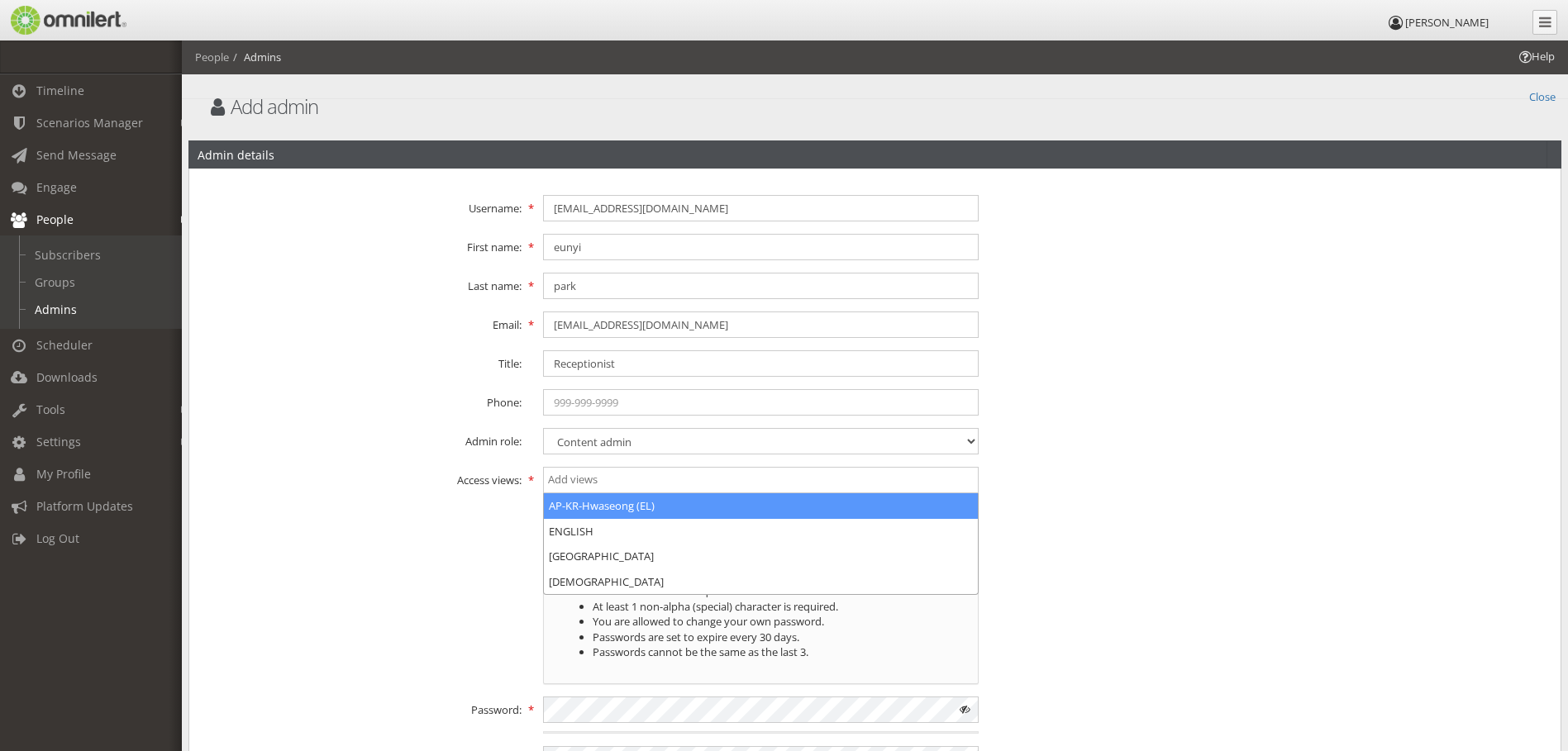
select select "2241"
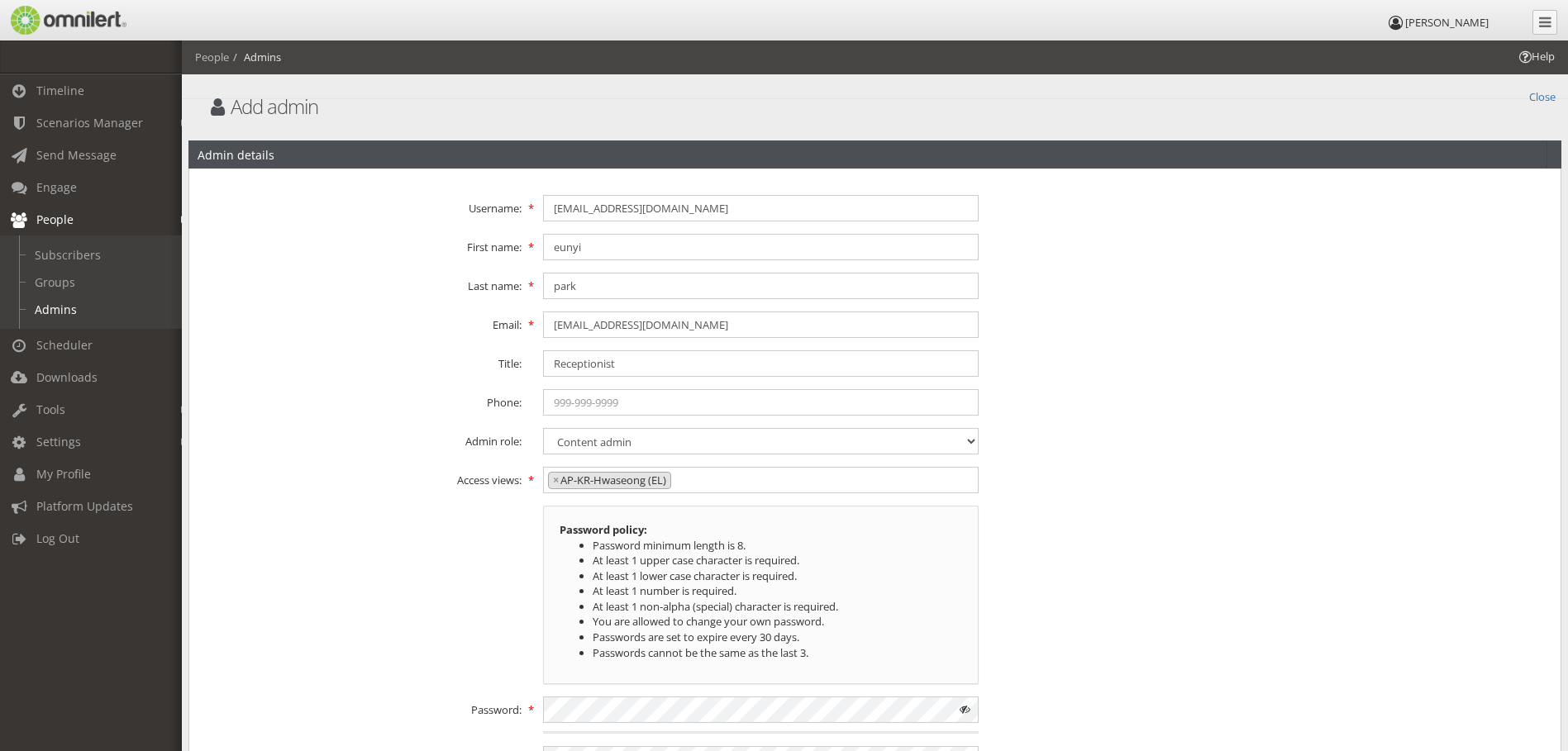
click at [446, 537] on div "Password policy: Password minimum length is 8. At least 1 upper case character …" at bounding box center [875, 595] width 1371 height 178
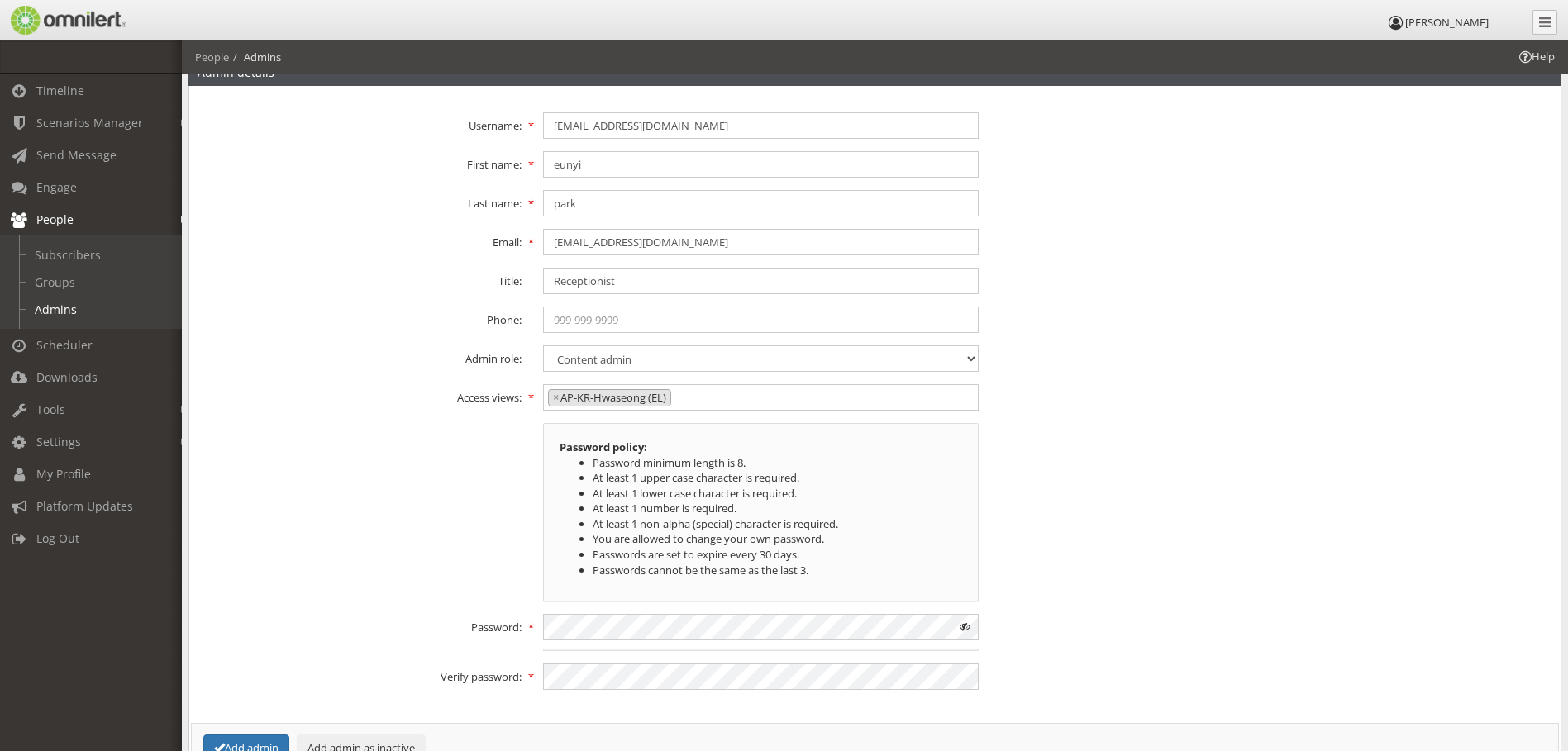
scroll to position [165, 0]
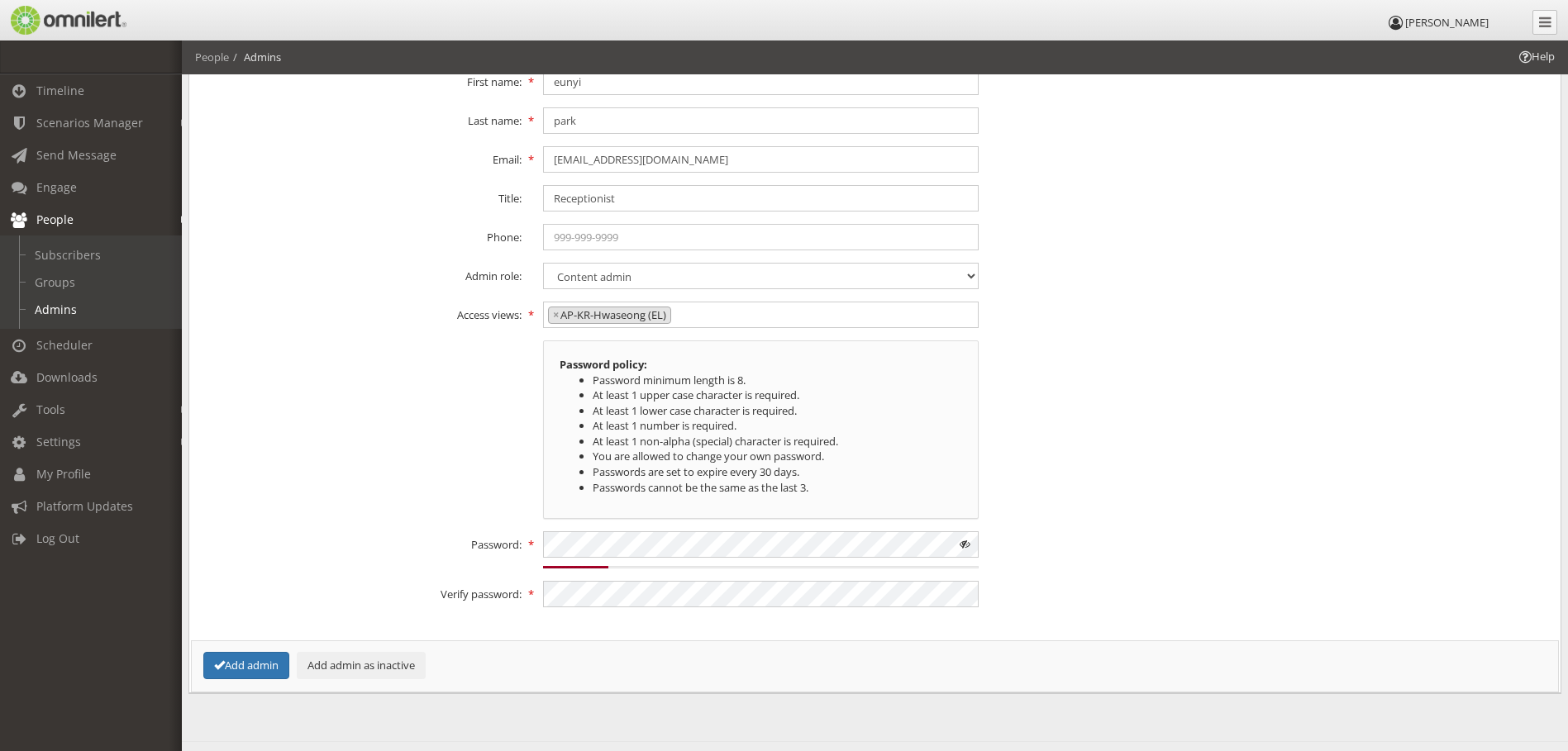
click at [969, 543] on span at bounding box center [965, 544] width 27 height 27
click at [1158, 594] on div "Verify password:" at bounding box center [875, 594] width 1371 height 27
click at [427, 542] on div "Password: 15% Weak" at bounding box center [875, 550] width 1371 height 37
click at [451, 599] on div "Verify password:" at bounding box center [875, 594] width 1371 height 27
drag, startPoint x: 331, startPoint y: 501, endPoint x: 322, endPoint y: 531, distance: 31.3
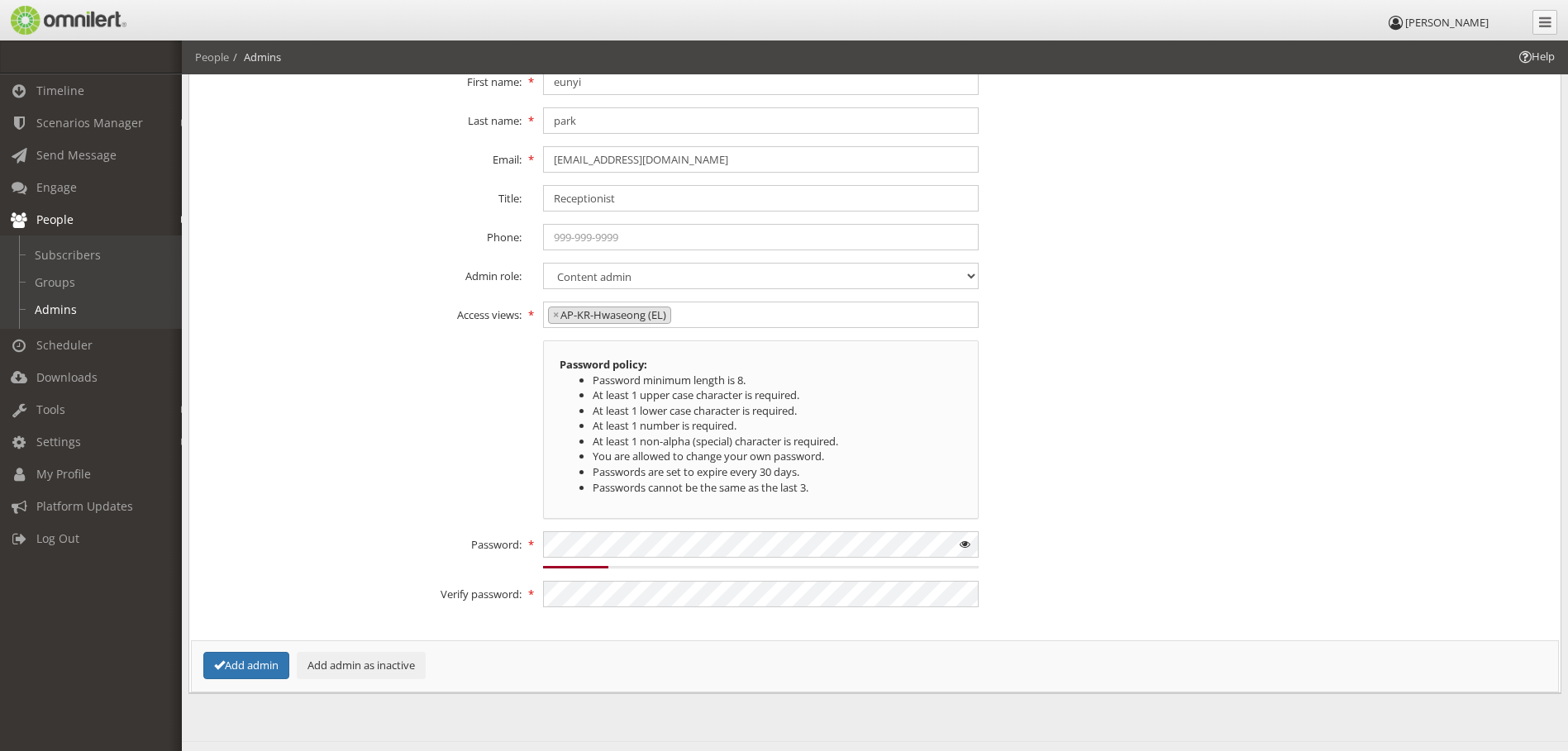
click at [331, 501] on div "Password policy: Password minimum length is 8. At least 1 upper case character …" at bounding box center [875, 429] width 1371 height 178
click at [244, 660] on button "Add admin" at bounding box center [245, 665] width 86 height 28
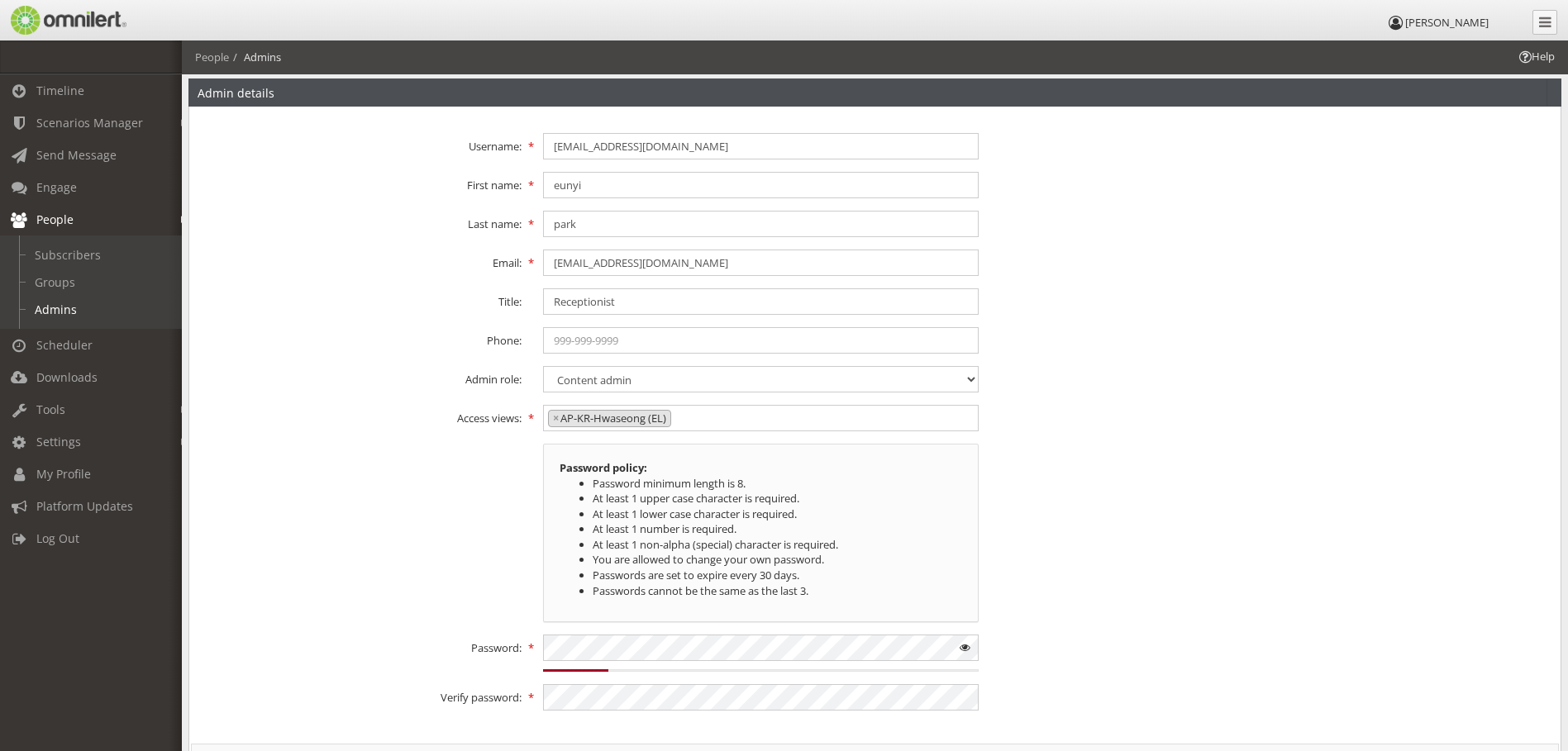
select select
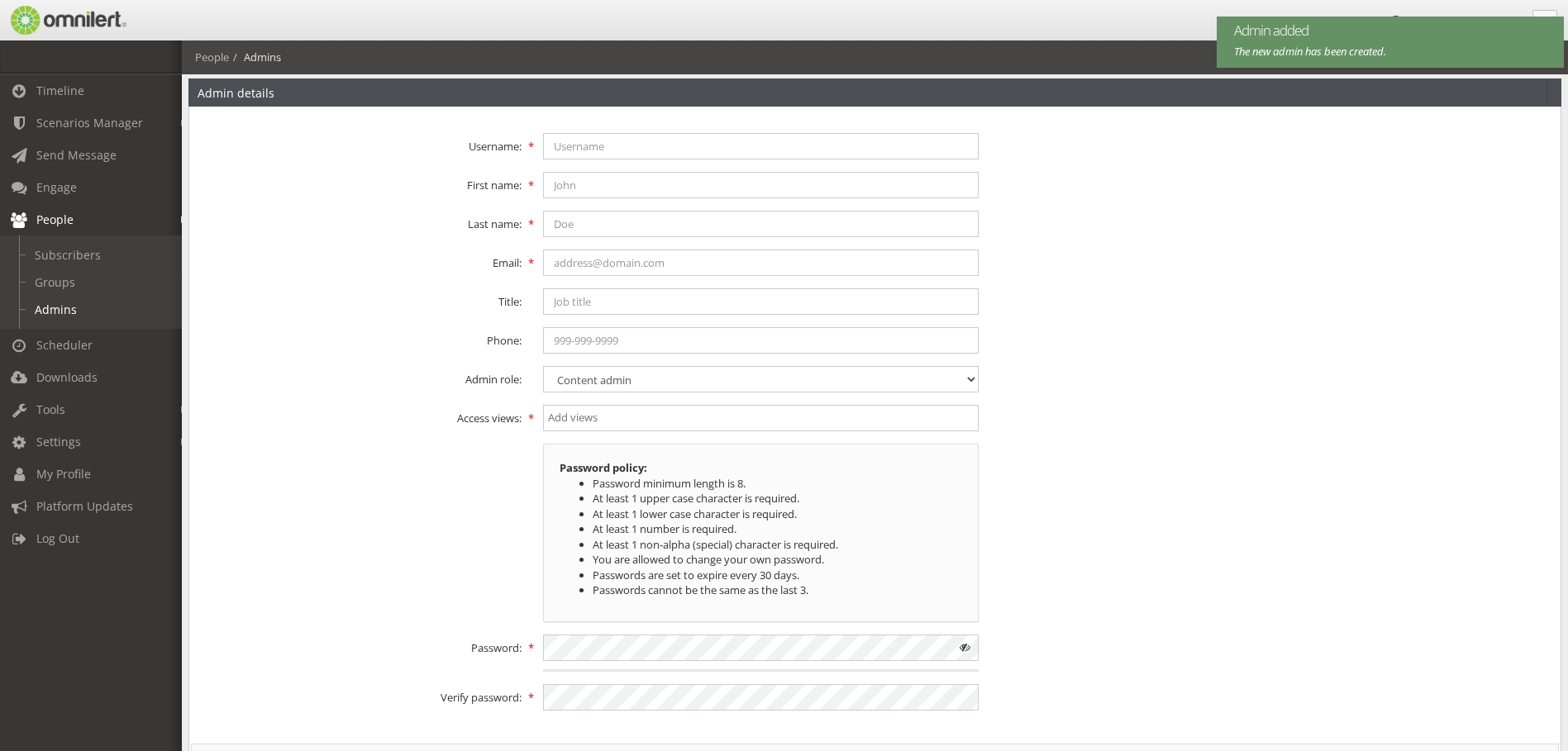
scroll to position [0, 0]
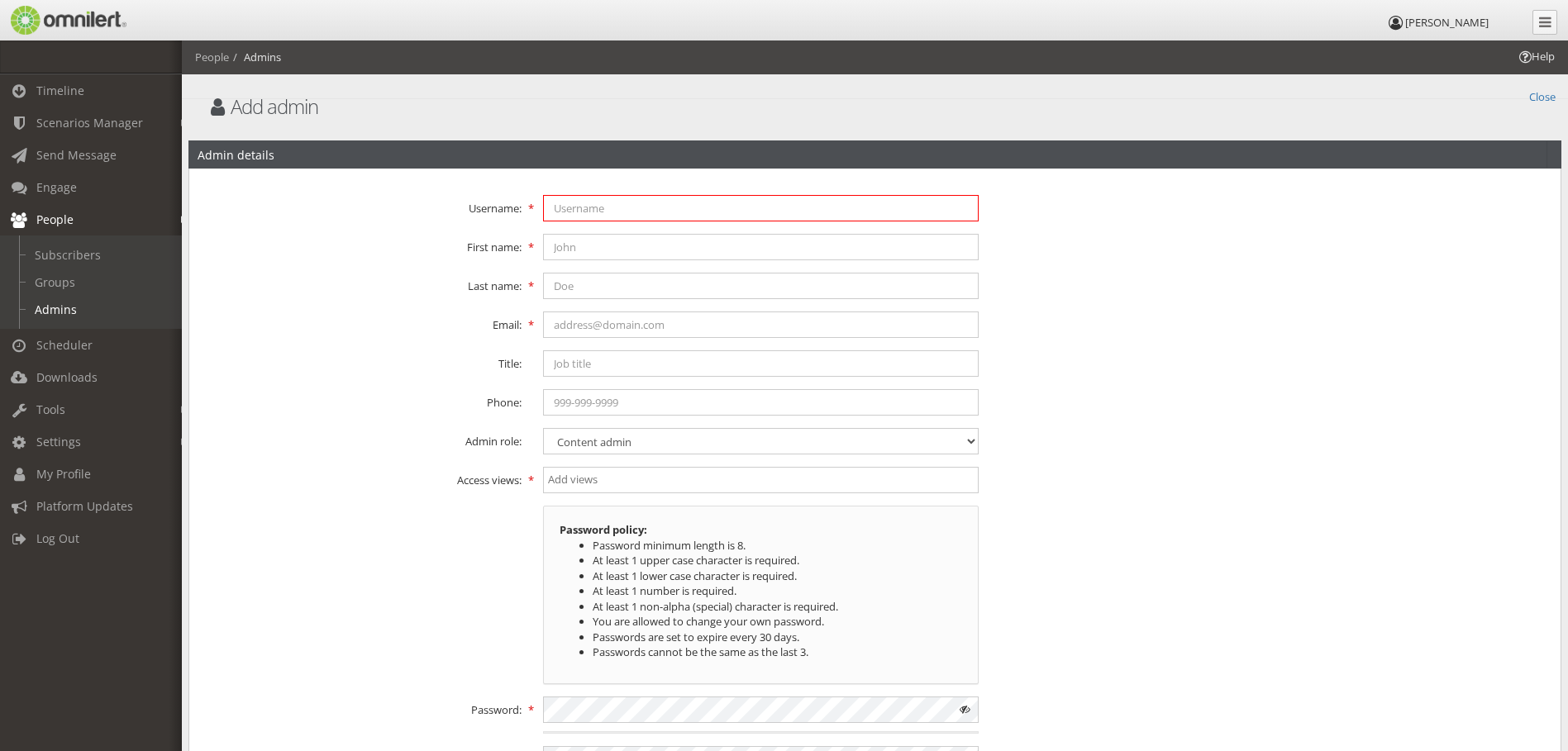
type input "[EMAIL_ADDRESS][DOMAIN_NAME]"
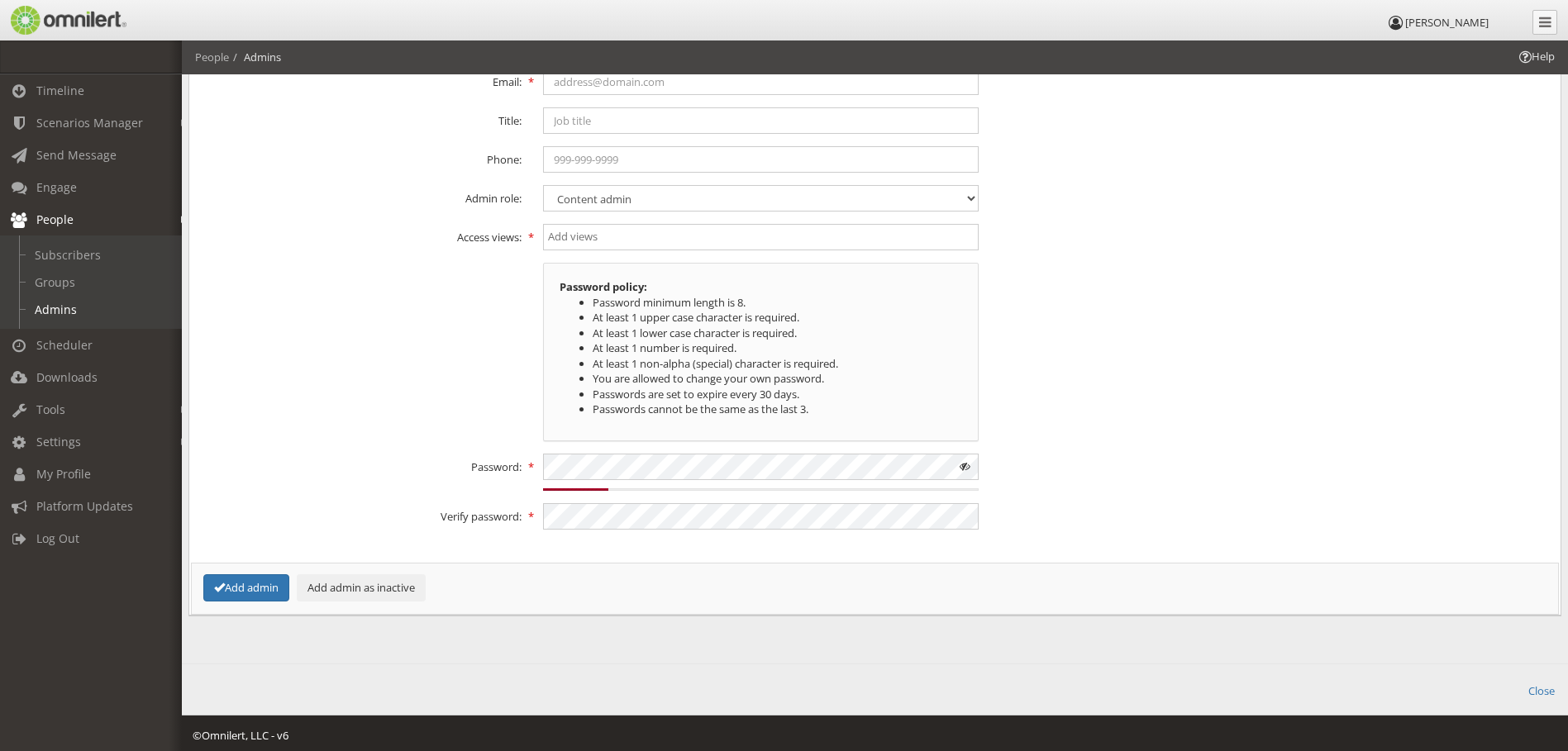
scroll to position [249, 0]
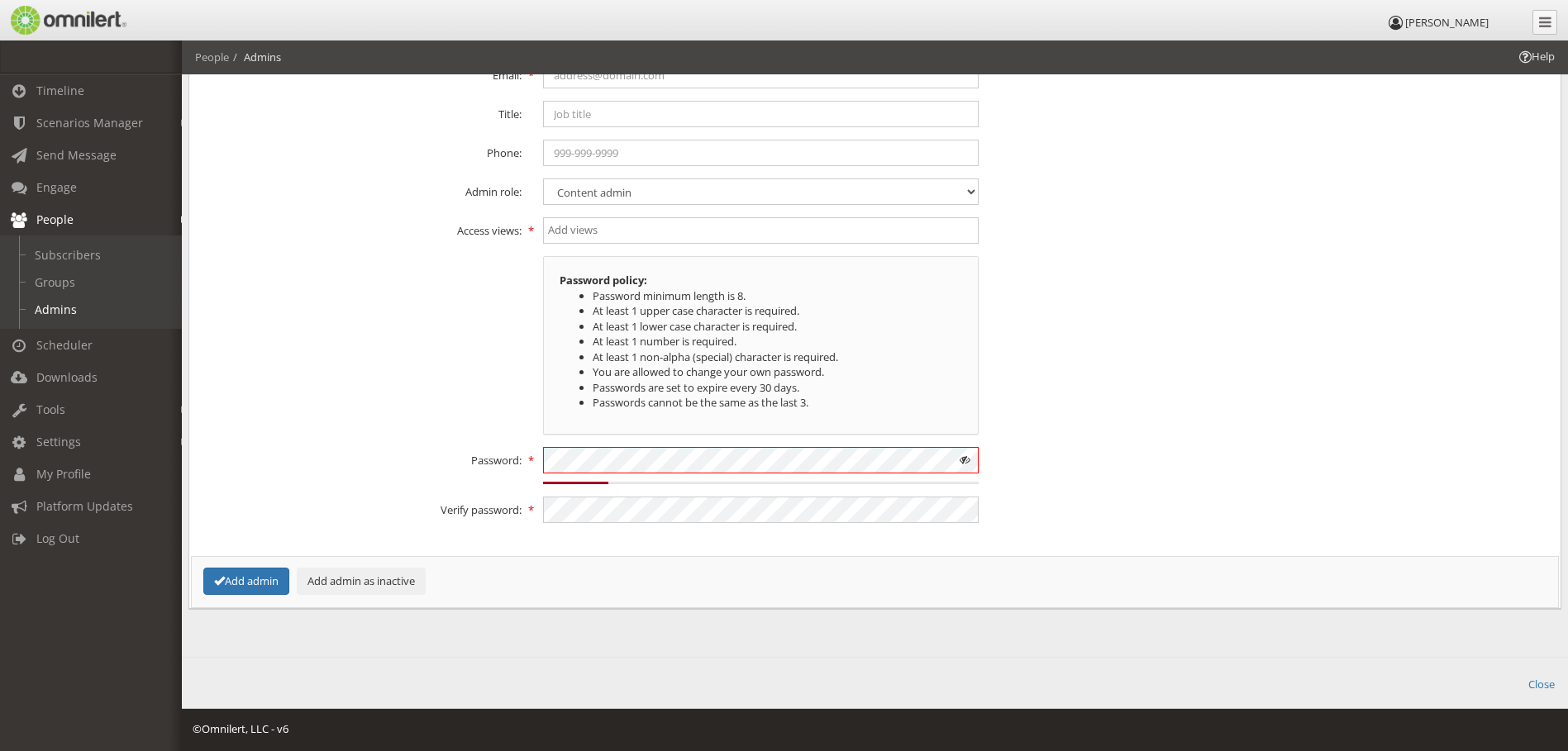
click at [497, 464] on div "Password: 15% Weak" at bounding box center [875, 466] width 1371 height 37
click at [250, 587] on button "Add admin" at bounding box center [245, 582] width 86 height 28
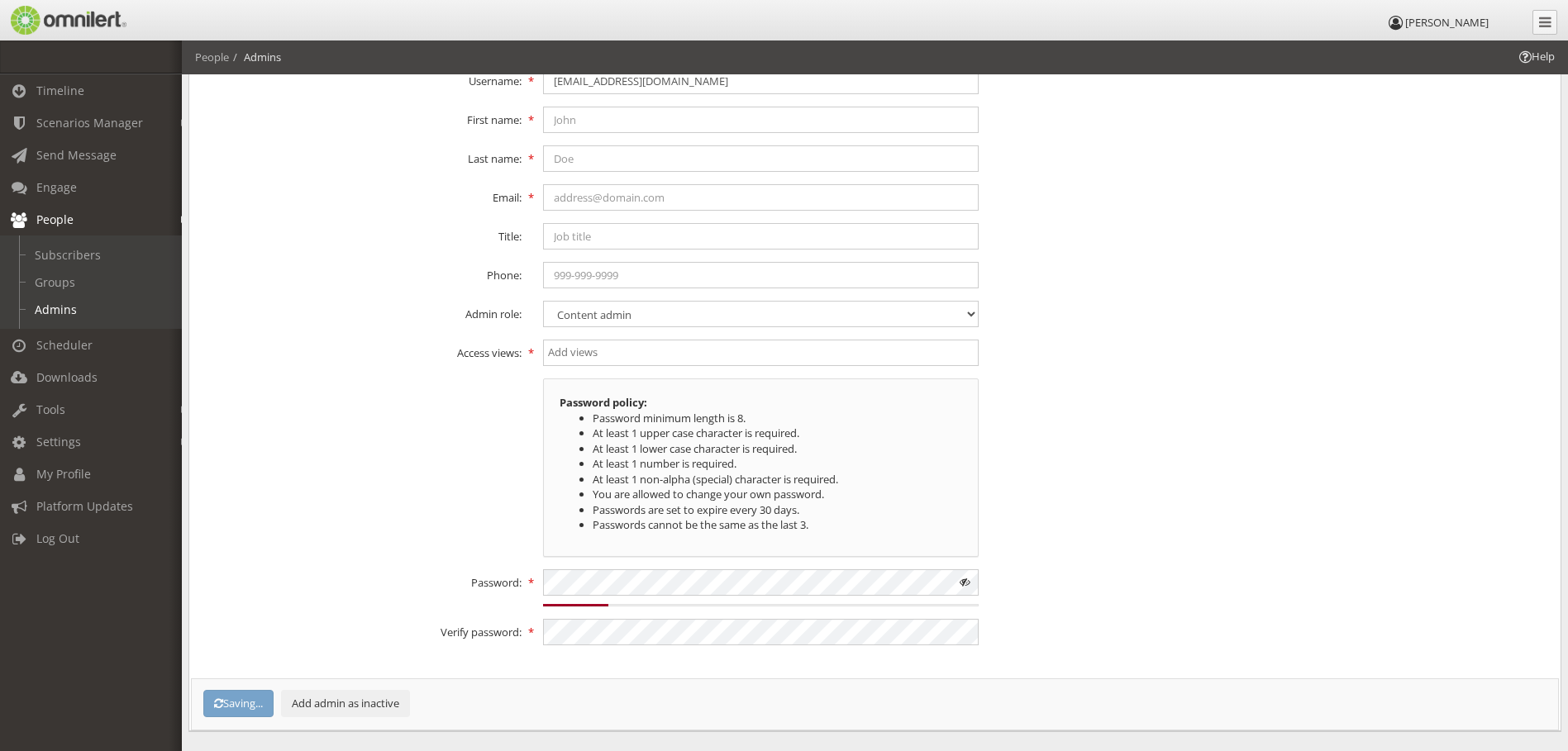
scroll to position [0, 0]
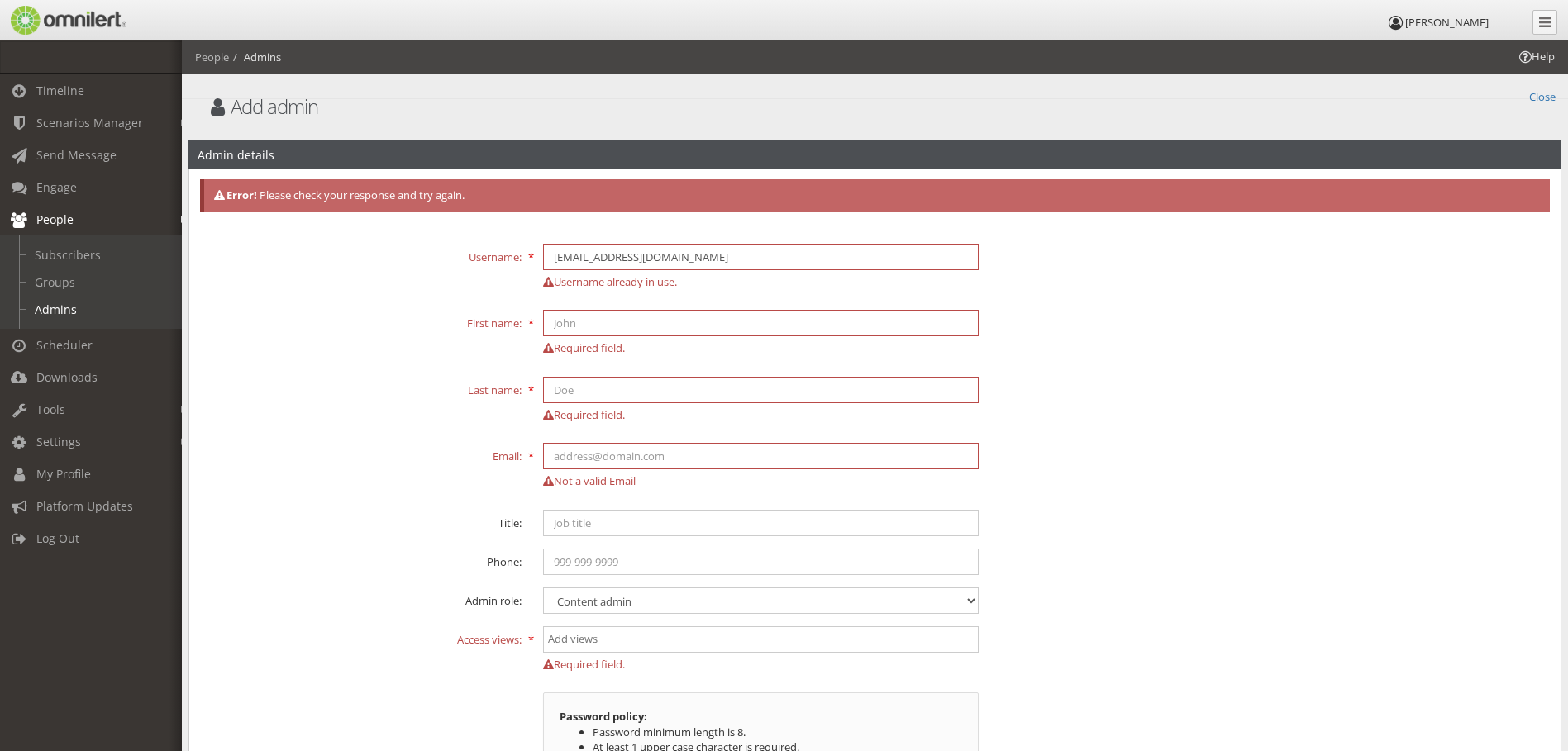
click at [372, 407] on div "Last name: Required field." at bounding box center [875, 404] width 1371 height 54
click at [636, 324] on input "text" at bounding box center [760, 323] width 435 height 27
type input "eunyi"
type input "park"
type input "[EMAIL_ADDRESS][DOMAIN_NAME]"
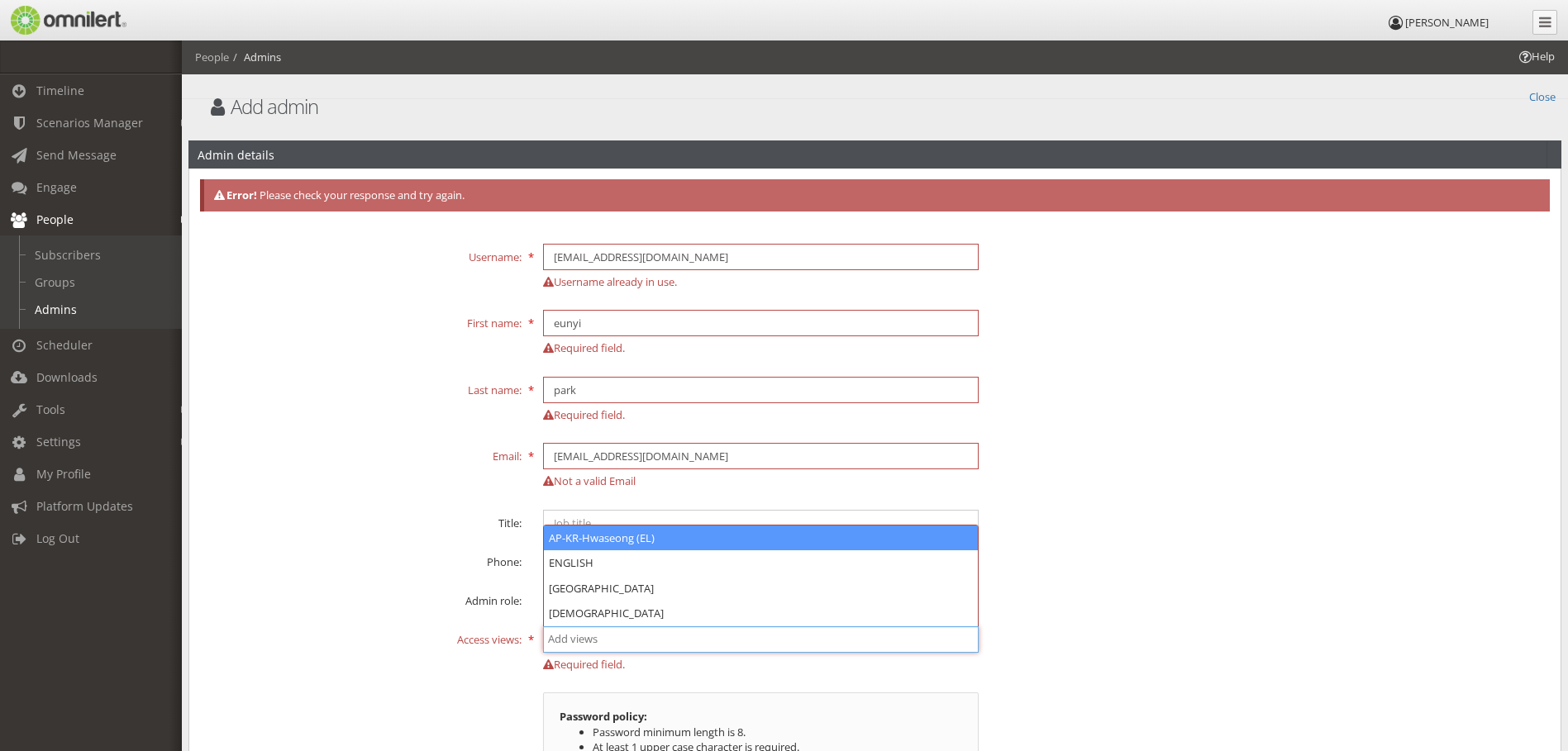
select select "2241"
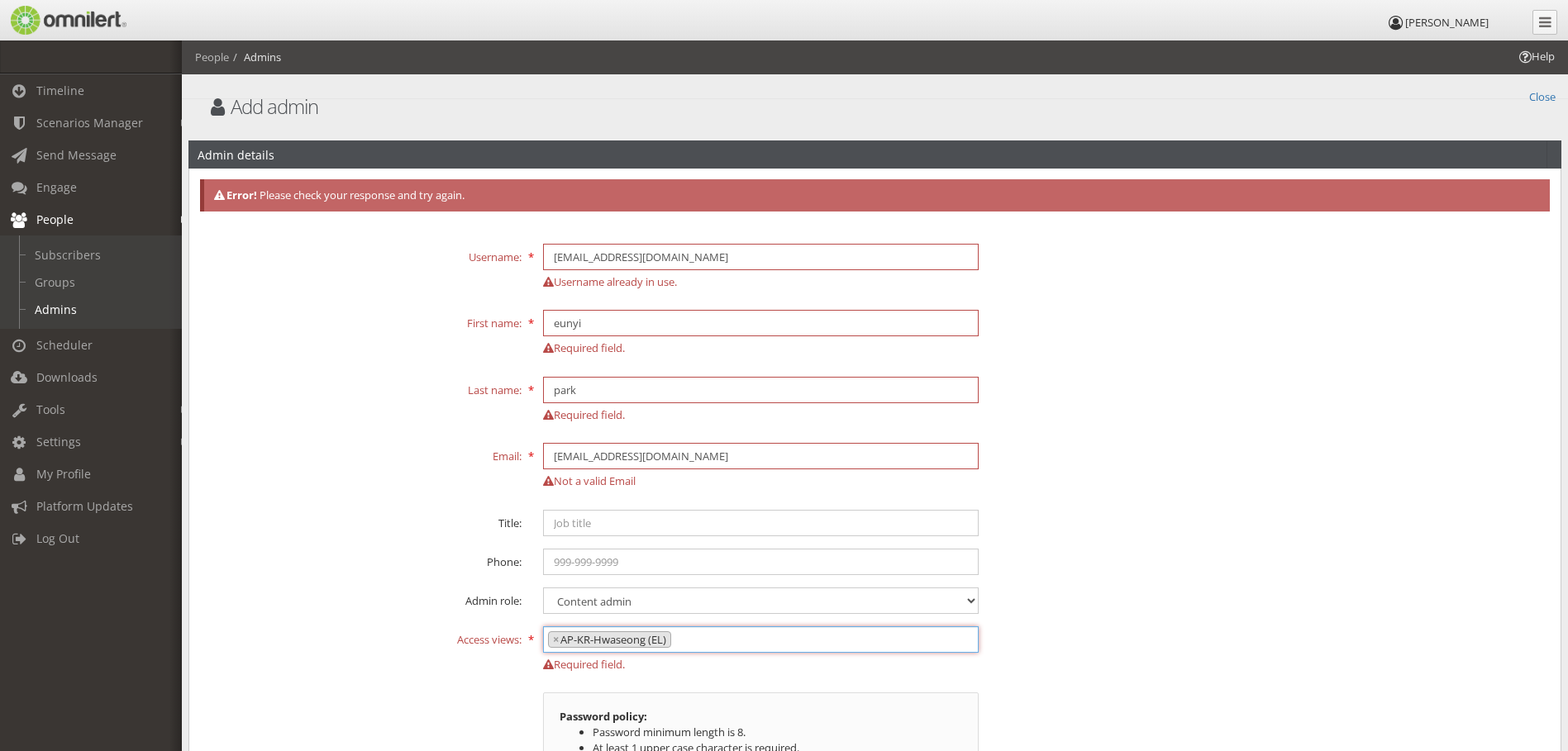
click at [350, 542] on fieldset "Username: [EMAIL_ADDRESS][DOMAIN_NAME] Username already in use. First name: eun…" at bounding box center [875, 600] width 1350 height 744
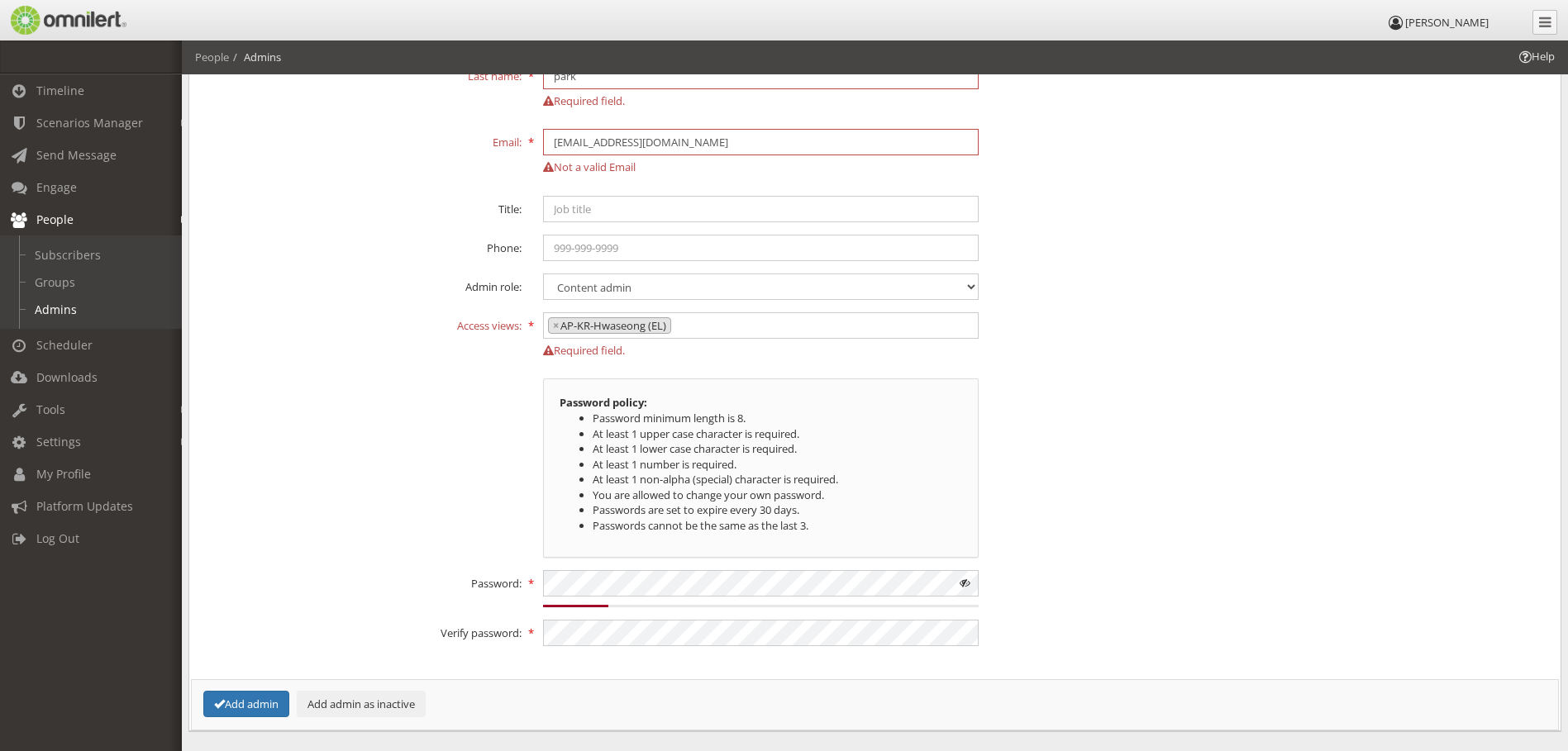
scroll to position [331, 0]
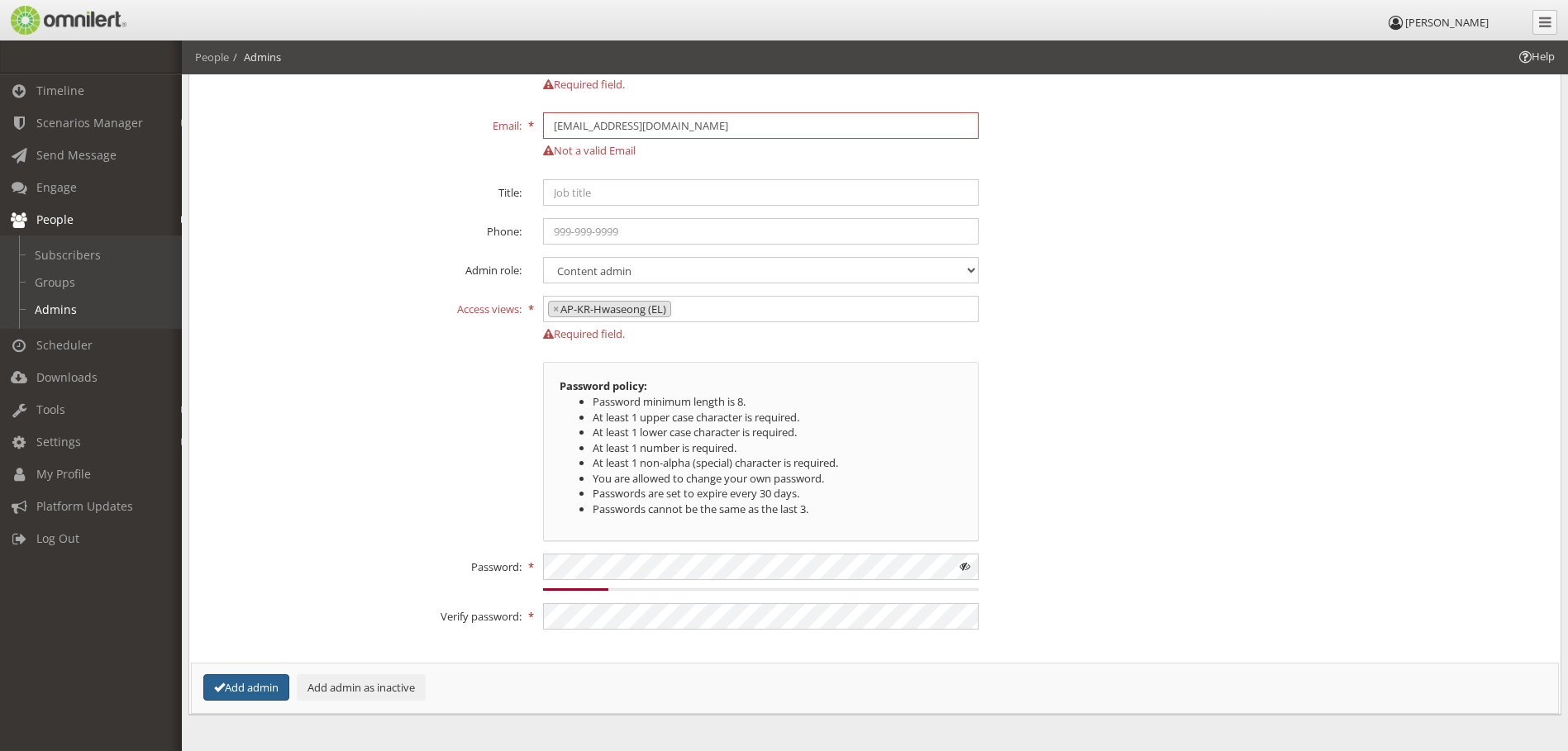
click at [257, 688] on button "Add admin" at bounding box center [245, 688] width 86 height 28
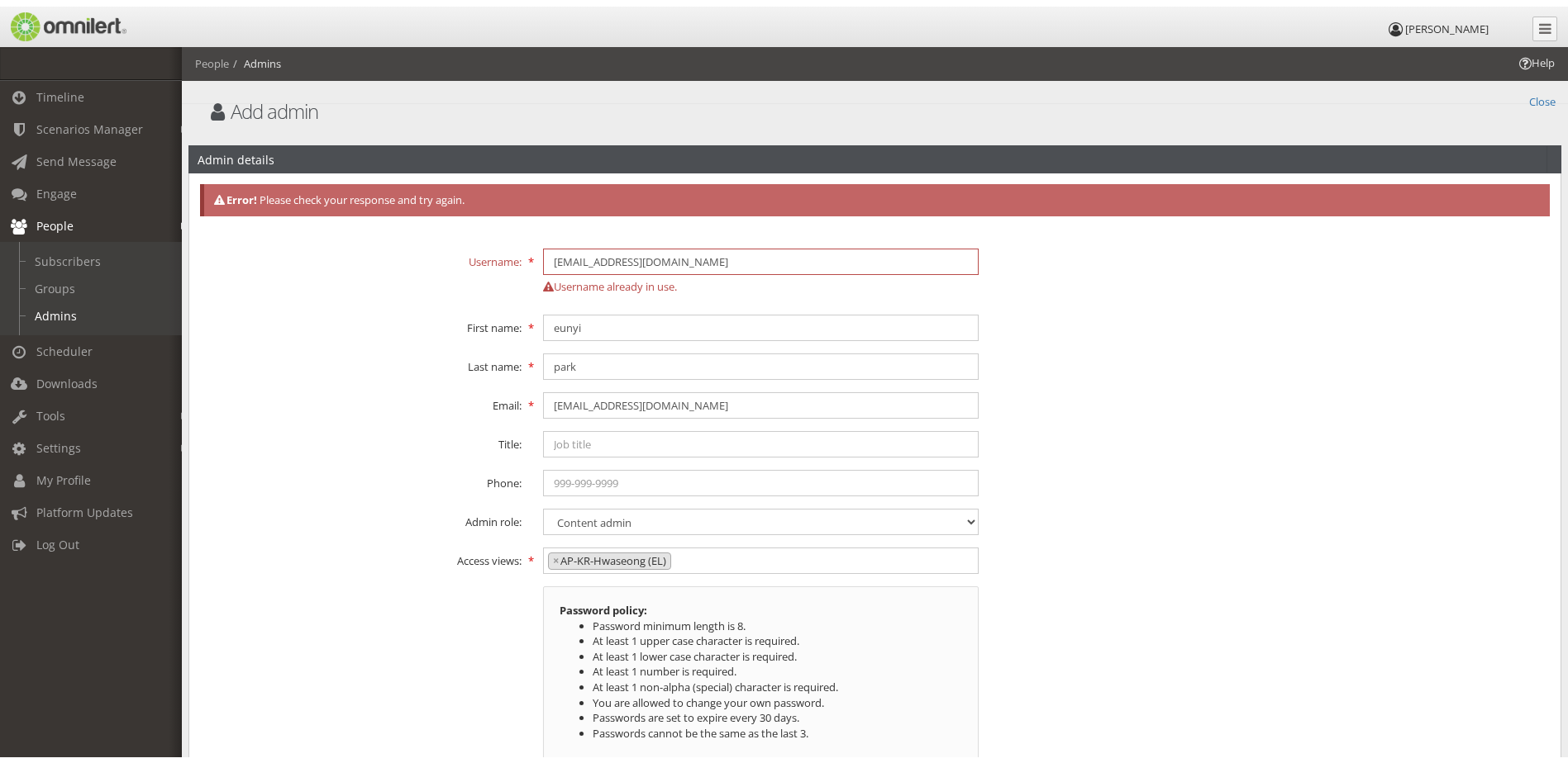
scroll to position [0, 0]
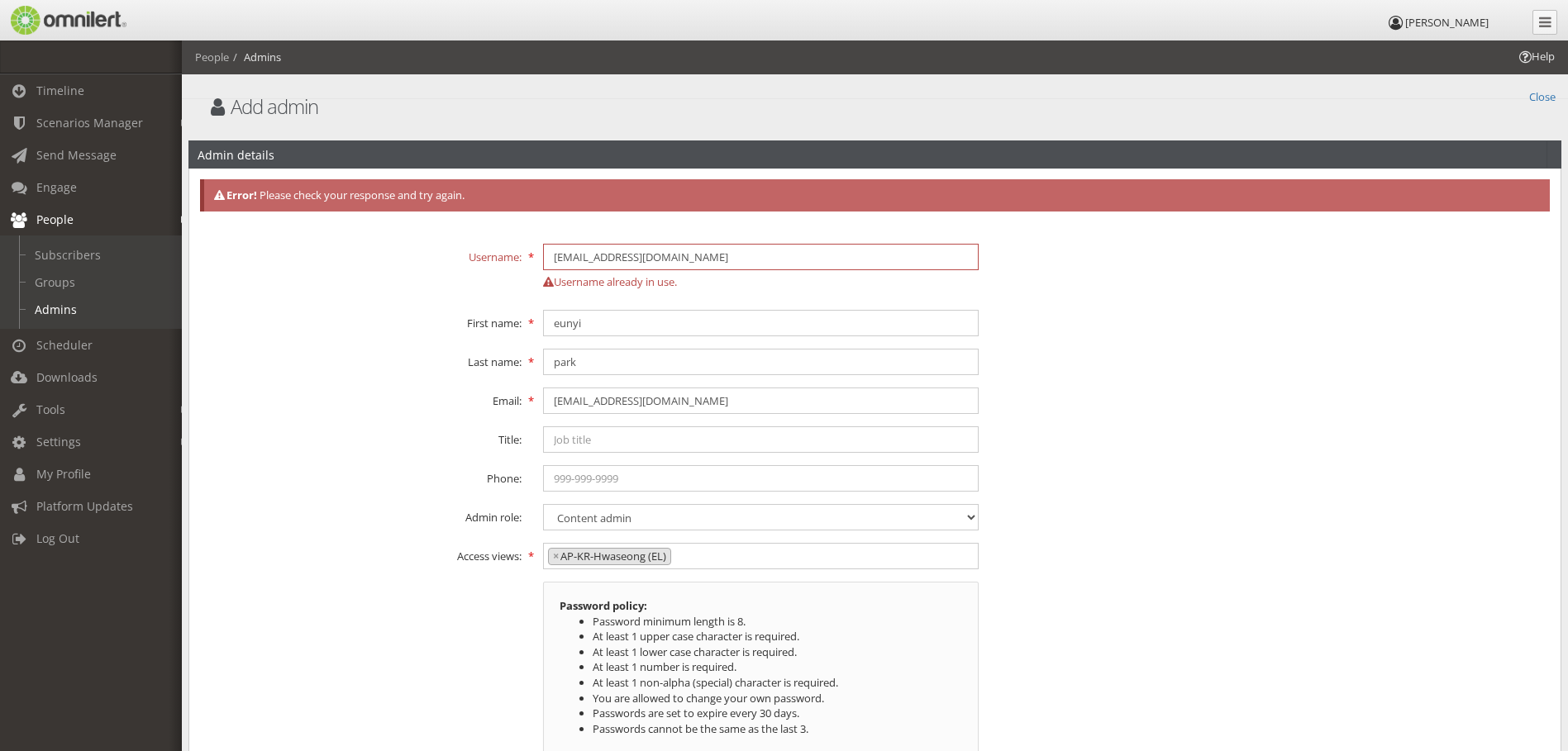
click at [393, 434] on label "Title:" at bounding box center [360, 437] width 343 height 22
click at [54, 279] on link "Groups" at bounding box center [98, 282] width 197 height 28
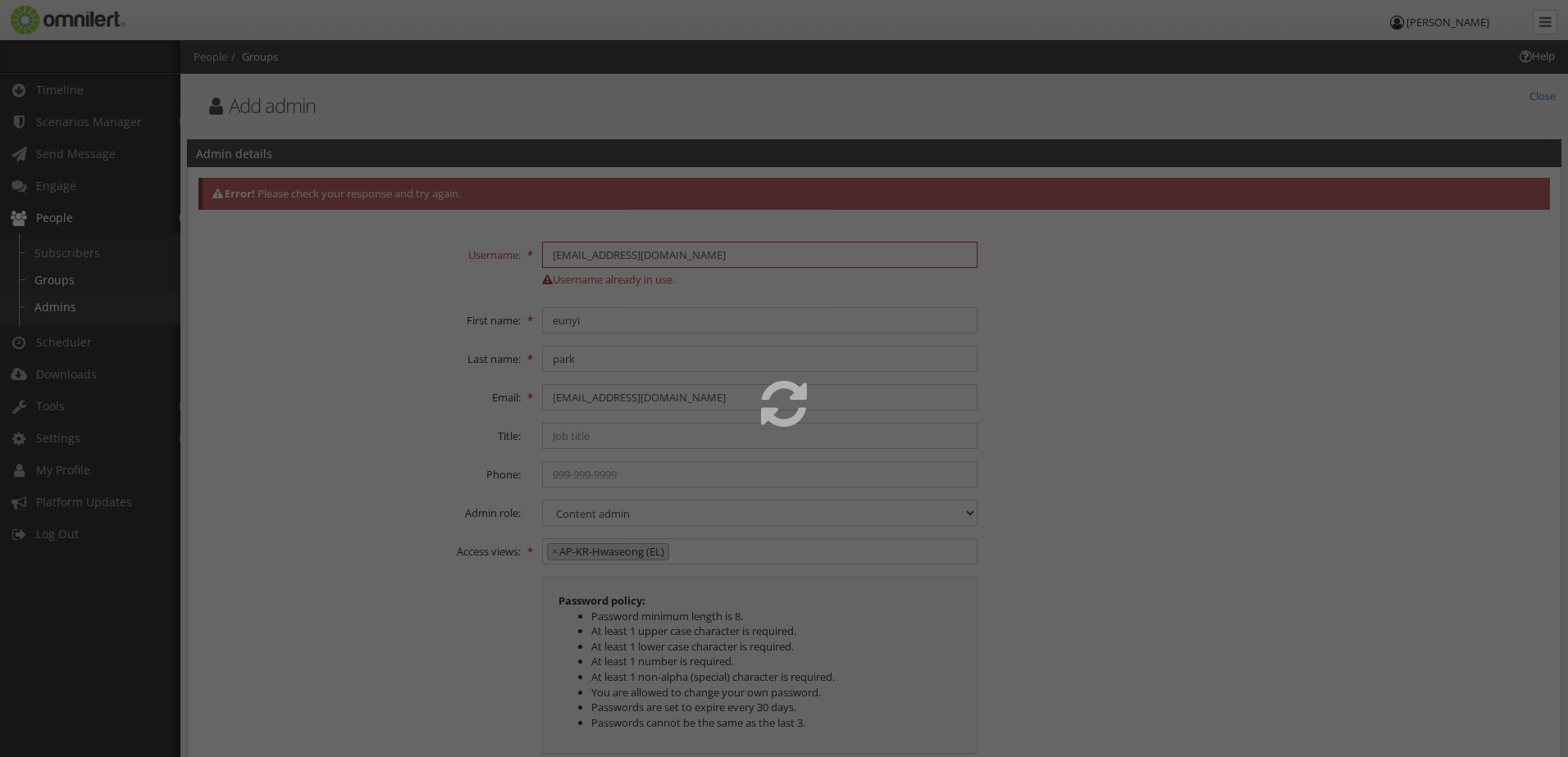
select select
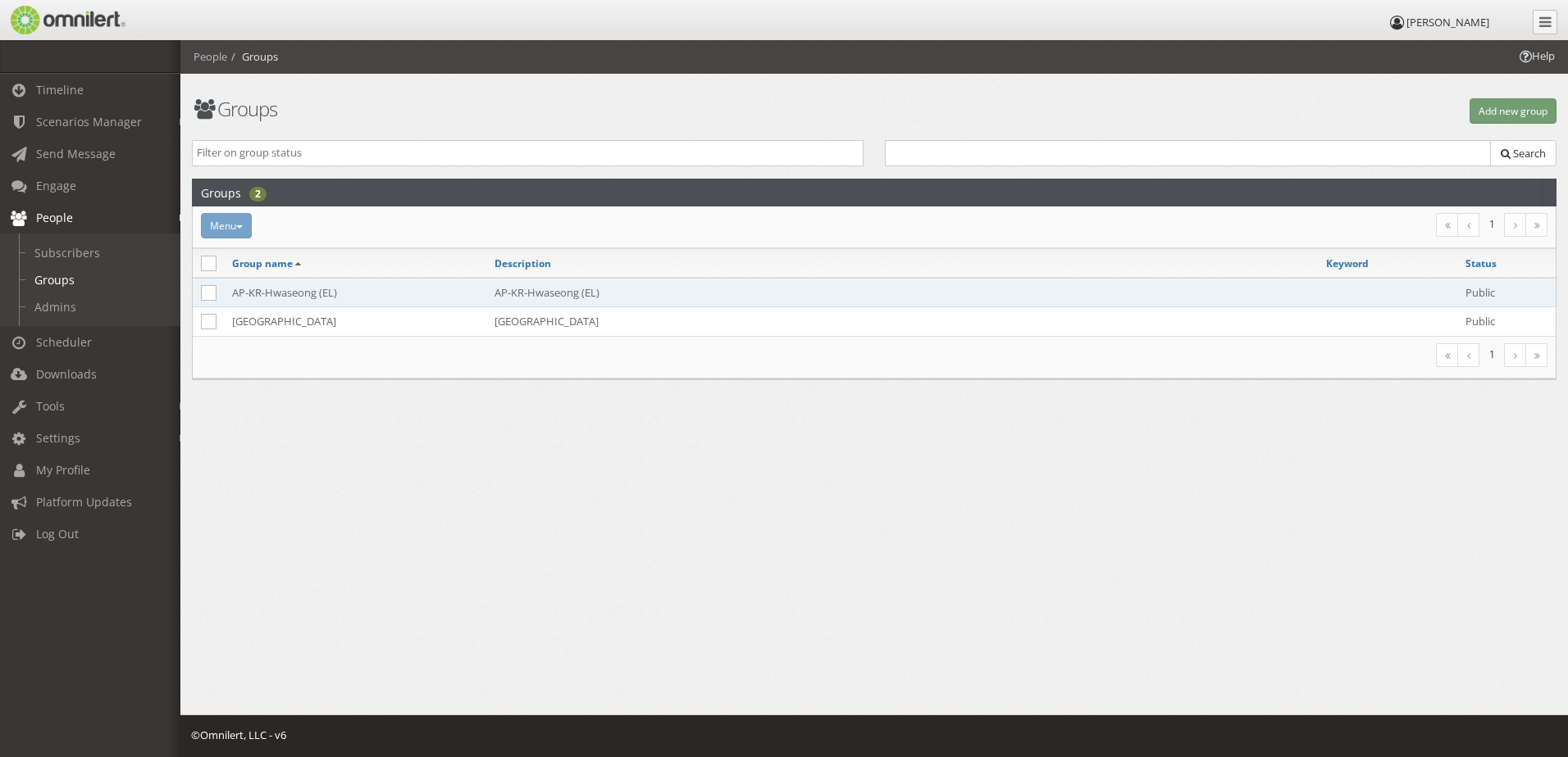
click at [551, 295] on td "AP-KR-Hwaseong (EL)" at bounding box center [902, 293] width 831 height 29
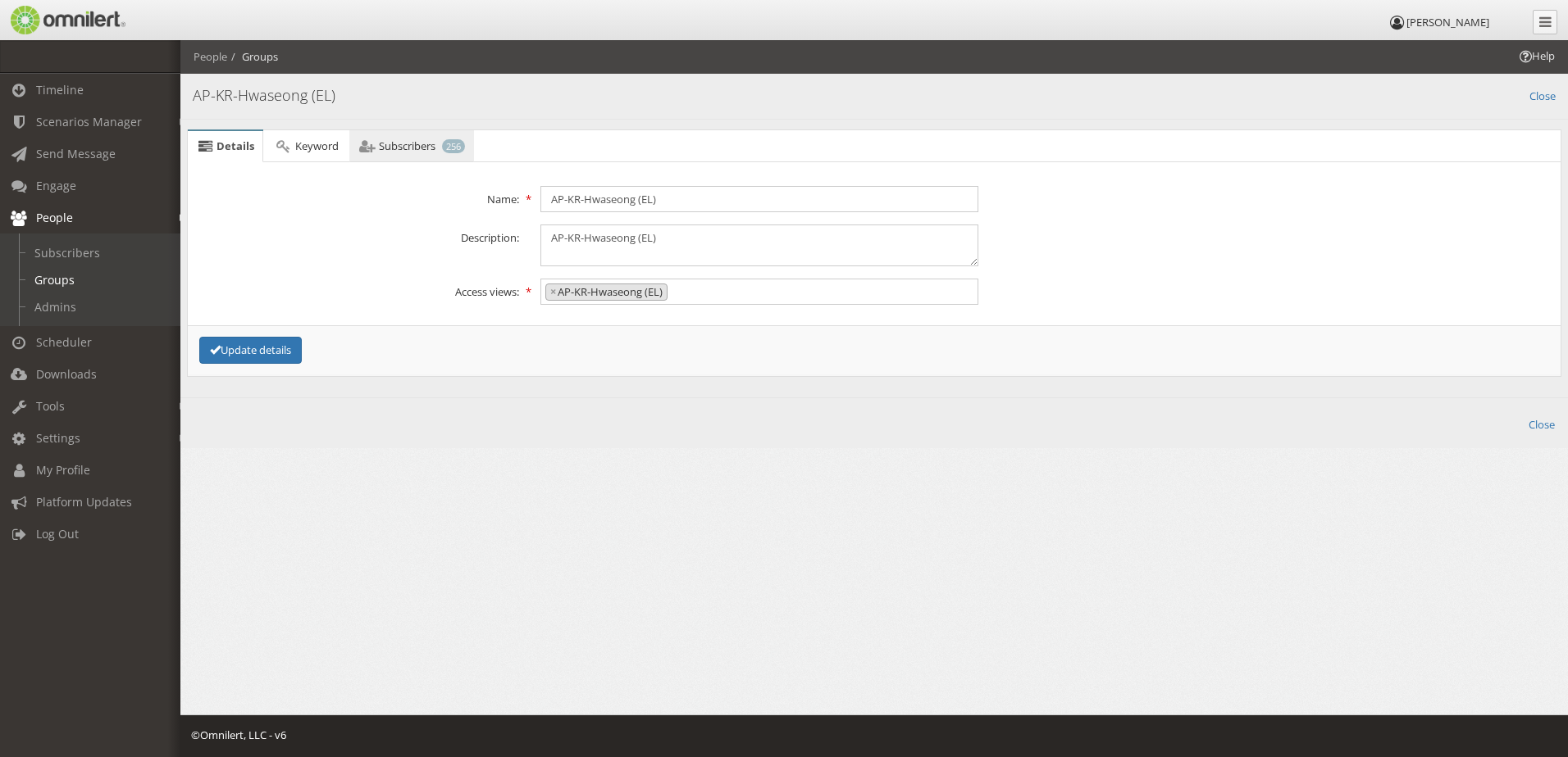
click at [404, 149] on span "Subscribers" at bounding box center [407, 146] width 57 height 15
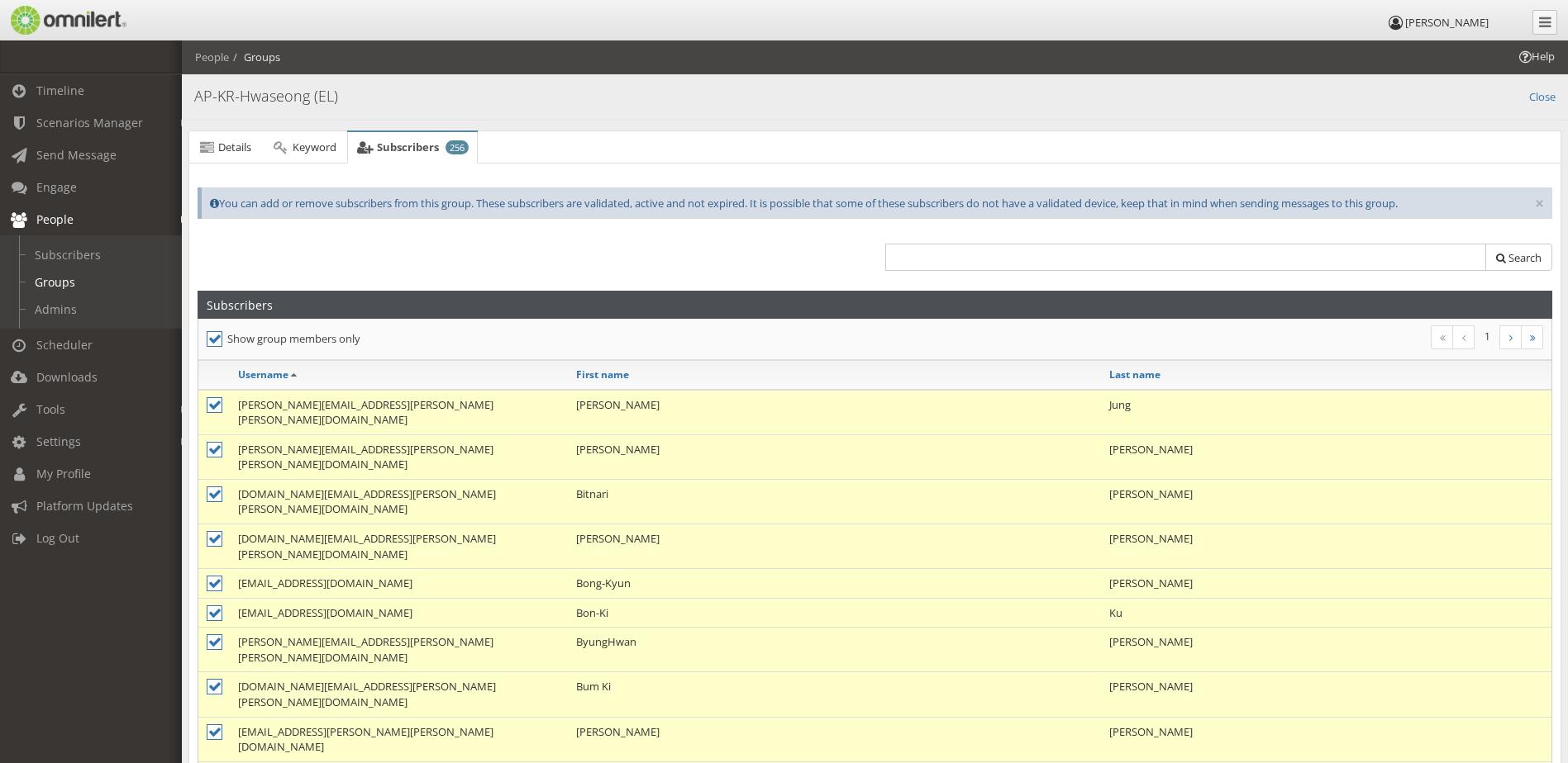
click at [1103, 243] on div "Search" at bounding box center [1219, 257] width 688 height 43
click at [1069, 260] on input "text" at bounding box center [1186, 258] width 602 height 28
paste input "[EMAIL_ADDRESS][DOMAIN_NAME]"
type input "[EMAIL_ADDRESS][DOMAIN_NAME]"
click at [1509, 260] on span "Search" at bounding box center [1526, 257] width 33 height 15
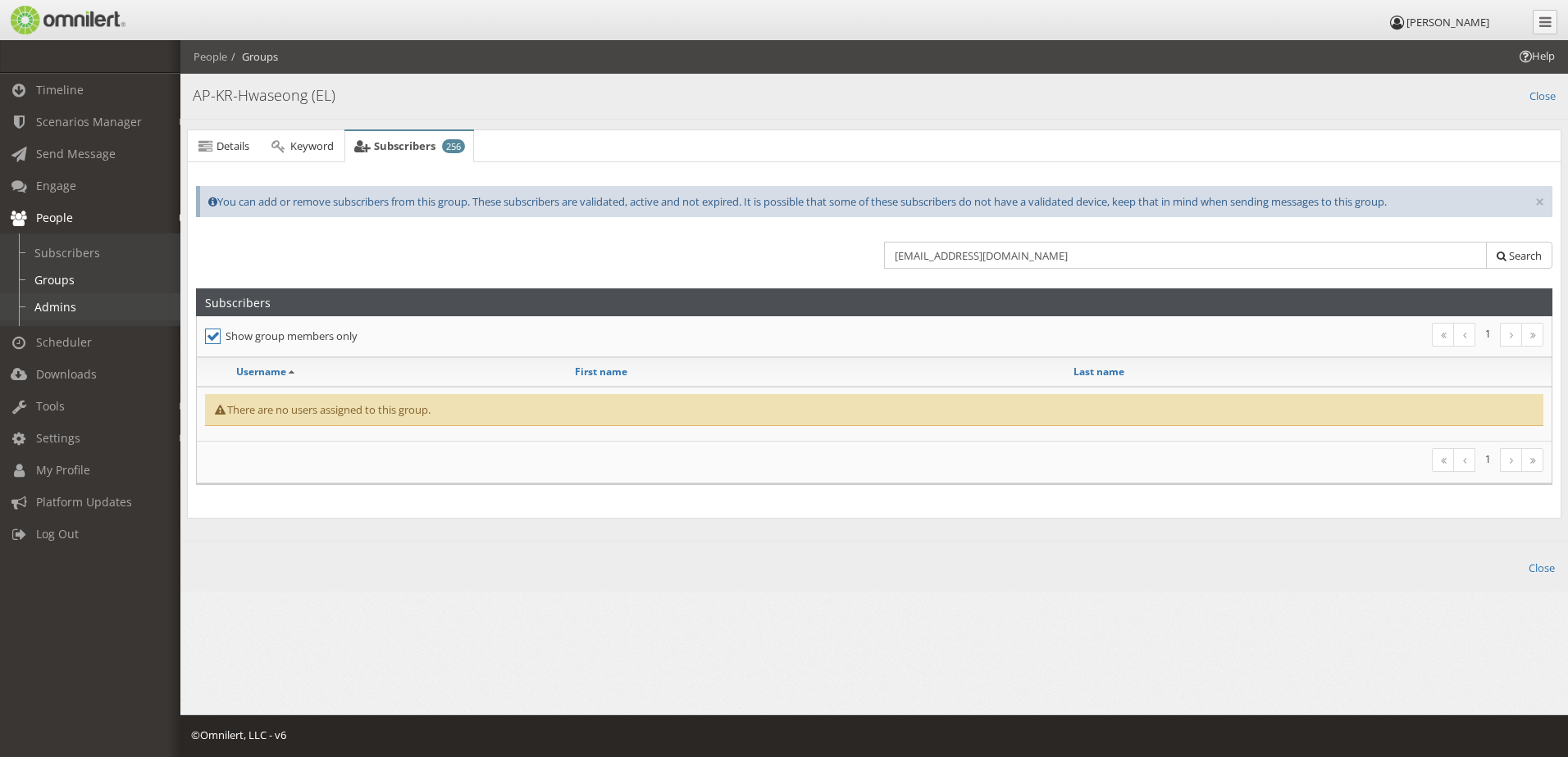
click at [85, 299] on link "Admins" at bounding box center [98, 307] width 195 height 27
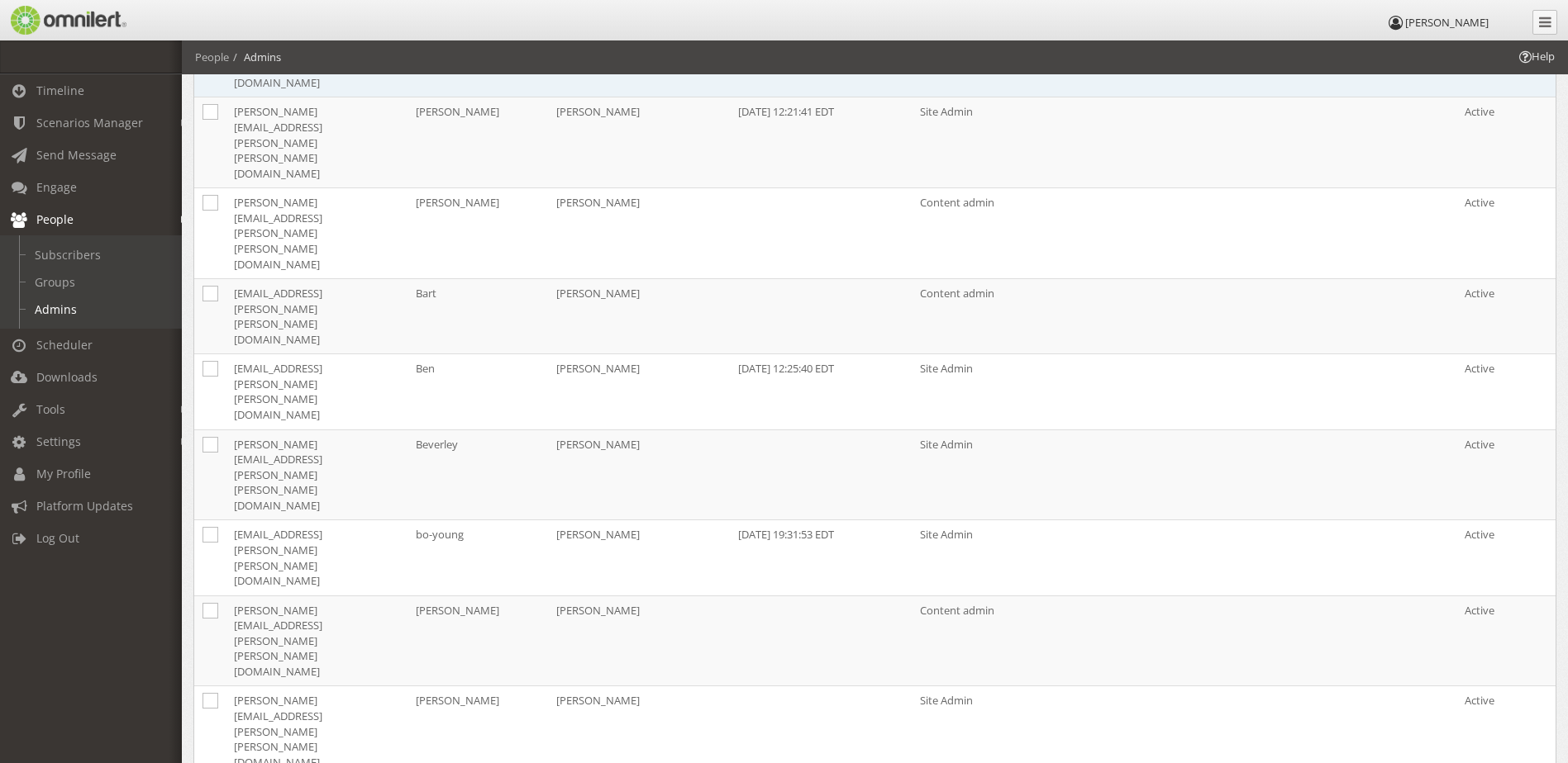
scroll to position [826, 0]
